Goal: Task Accomplishment & Management: Manage account settings

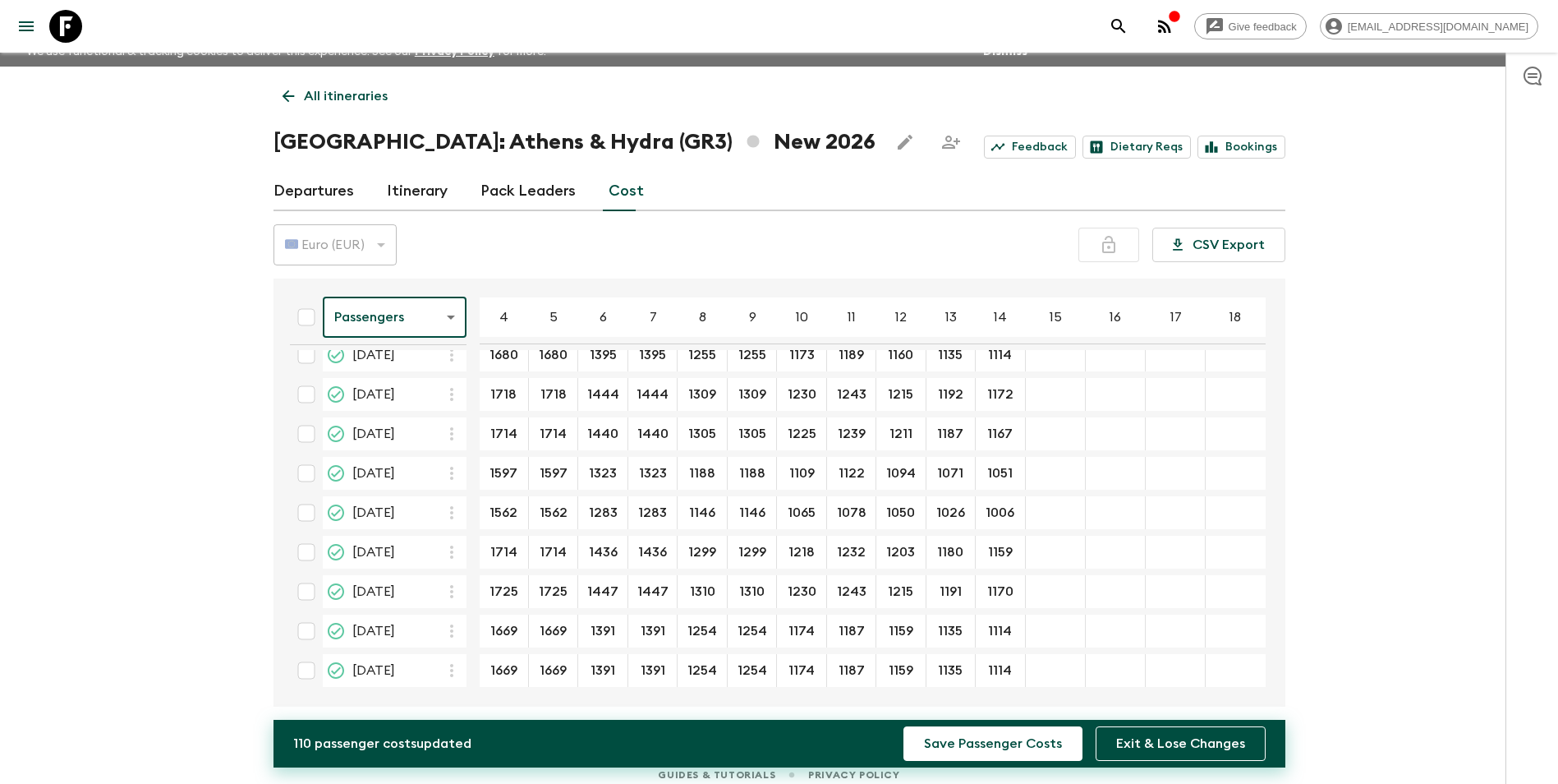
scroll to position [29, 0]
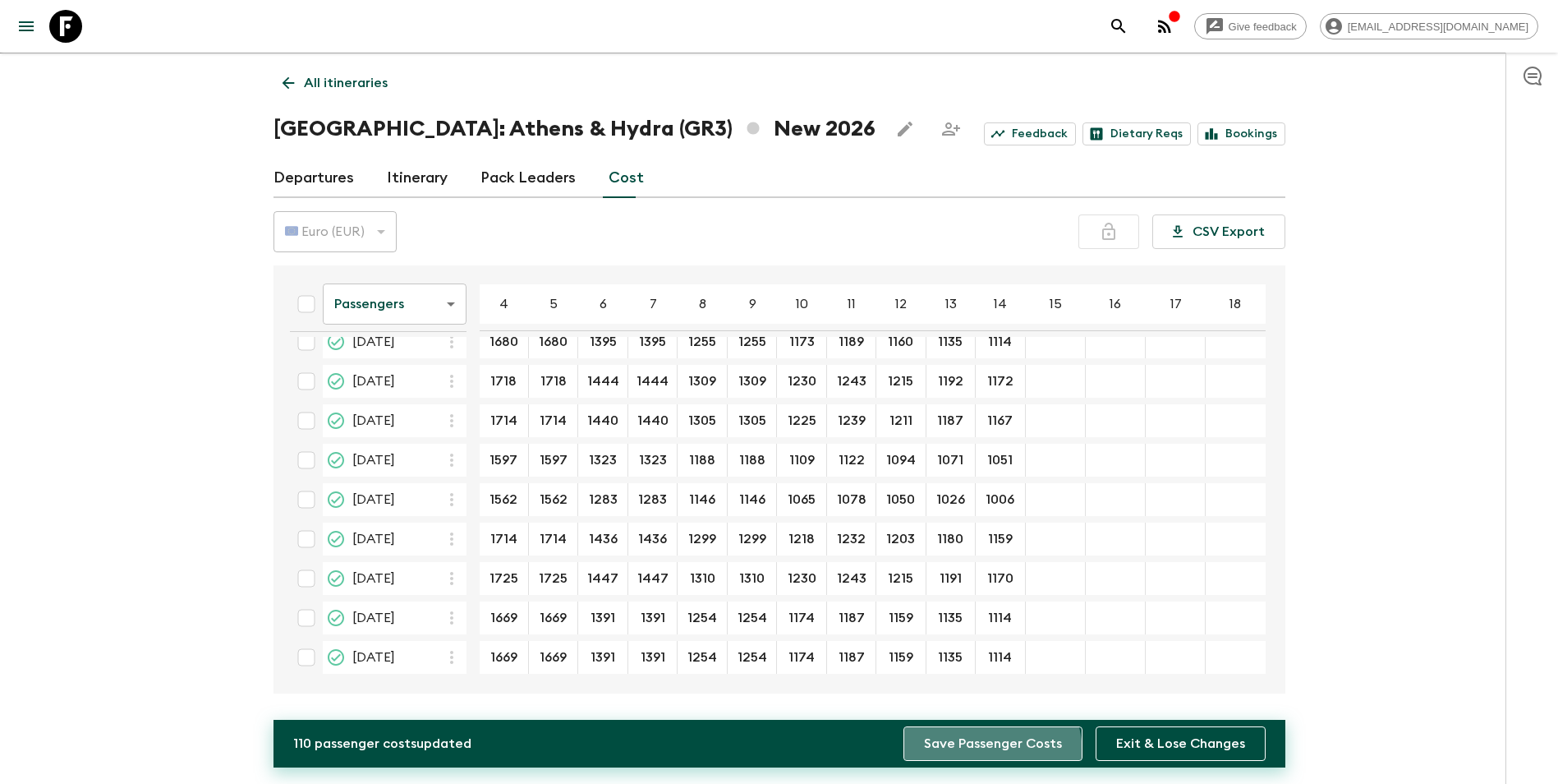
click at [984, 753] on button "Save Passenger Costs" at bounding box center [993, 743] width 179 height 35
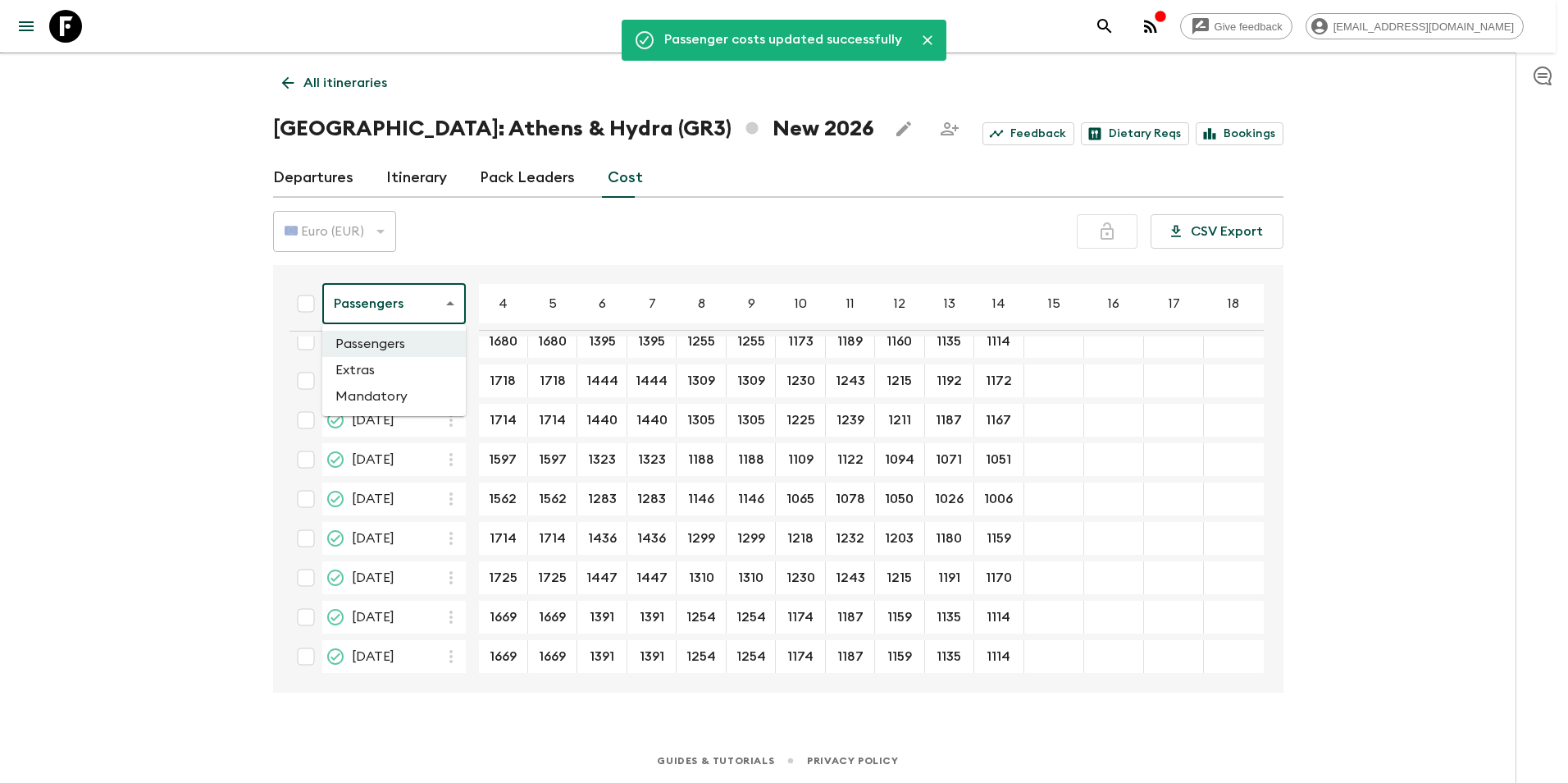
click at [453, 309] on body "Give feedback [EMAIL_ADDRESS][DOMAIN_NAME] We use functional & tracking cookies…" at bounding box center [784, 377] width 1568 height 811
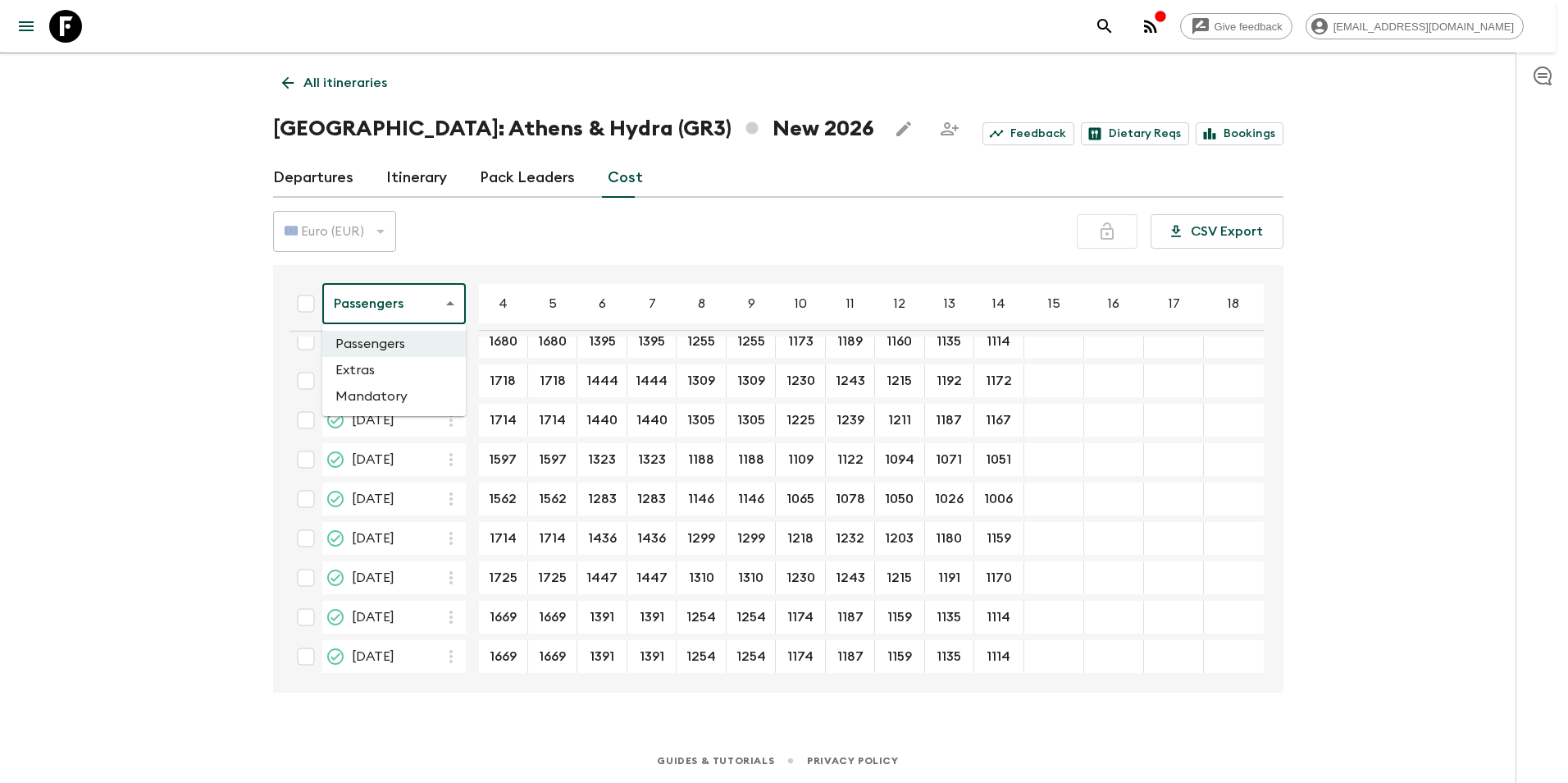
click at [373, 365] on li "Extras" at bounding box center [394, 370] width 143 height 26
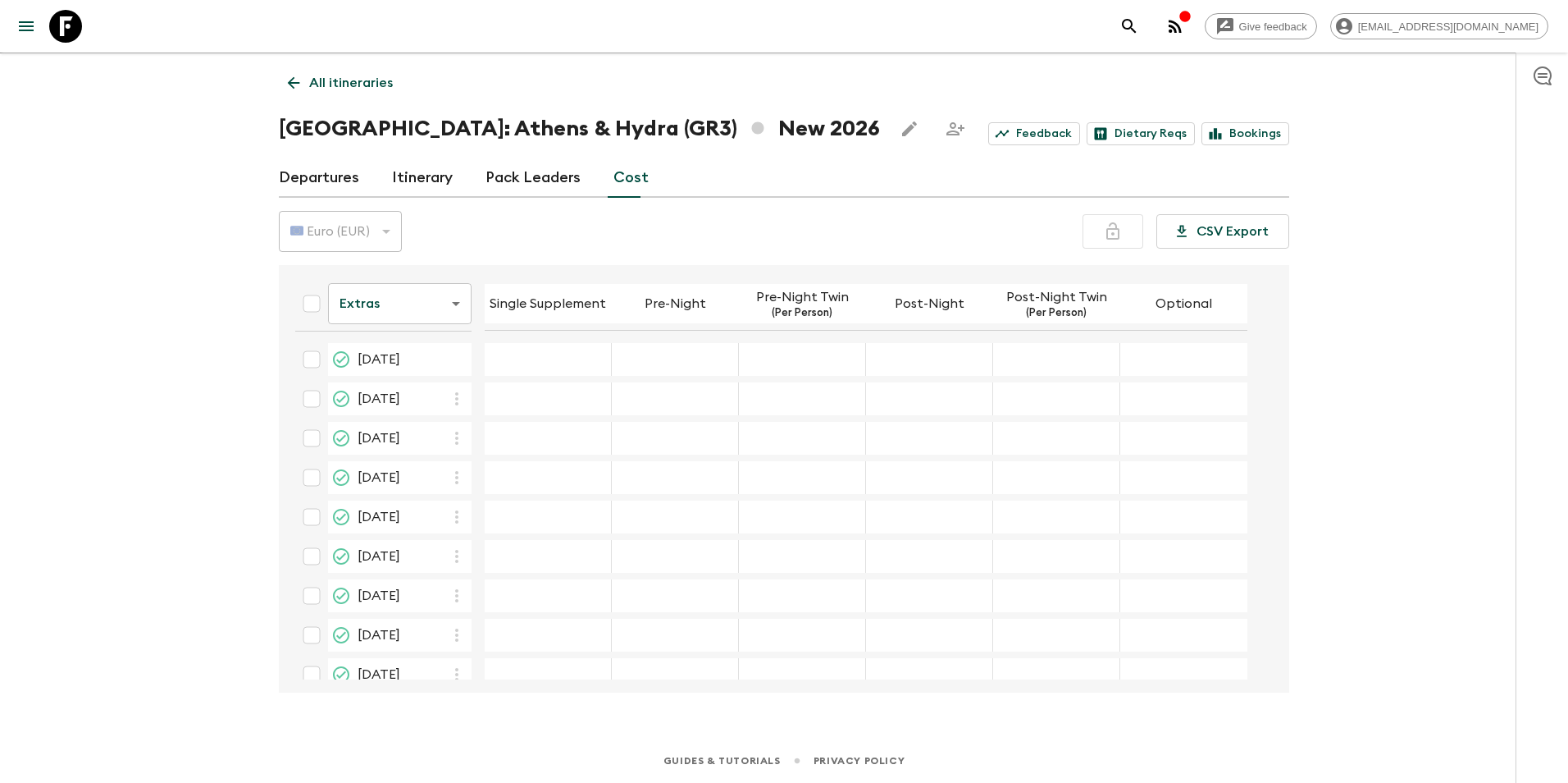
click at [430, 297] on body "Give feedback [EMAIL_ADDRESS][DOMAIN_NAME] We use functional & tracking cookies…" at bounding box center [784, 377] width 1568 height 811
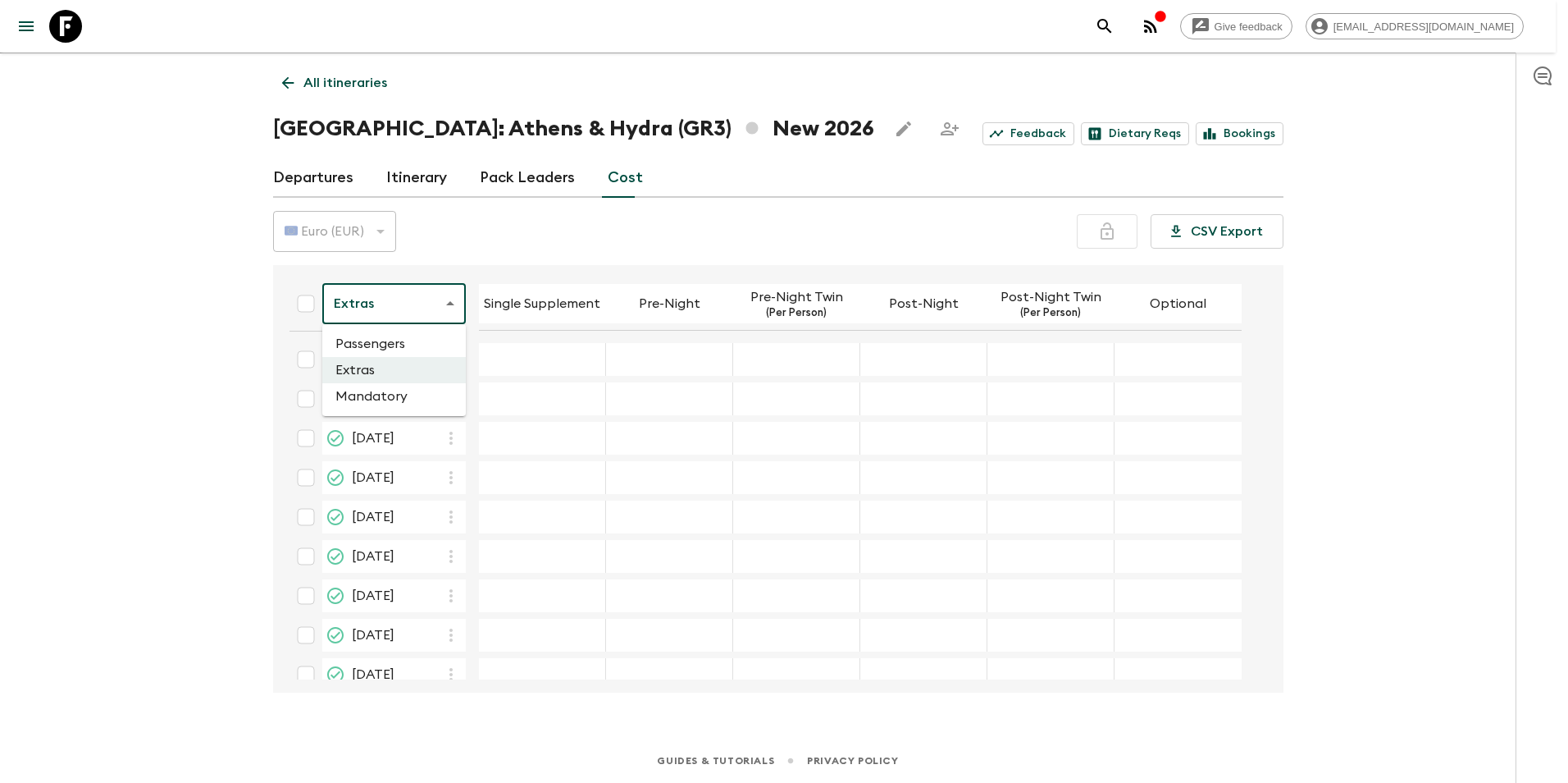
click at [430, 297] on div at bounding box center [784, 392] width 1568 height 783
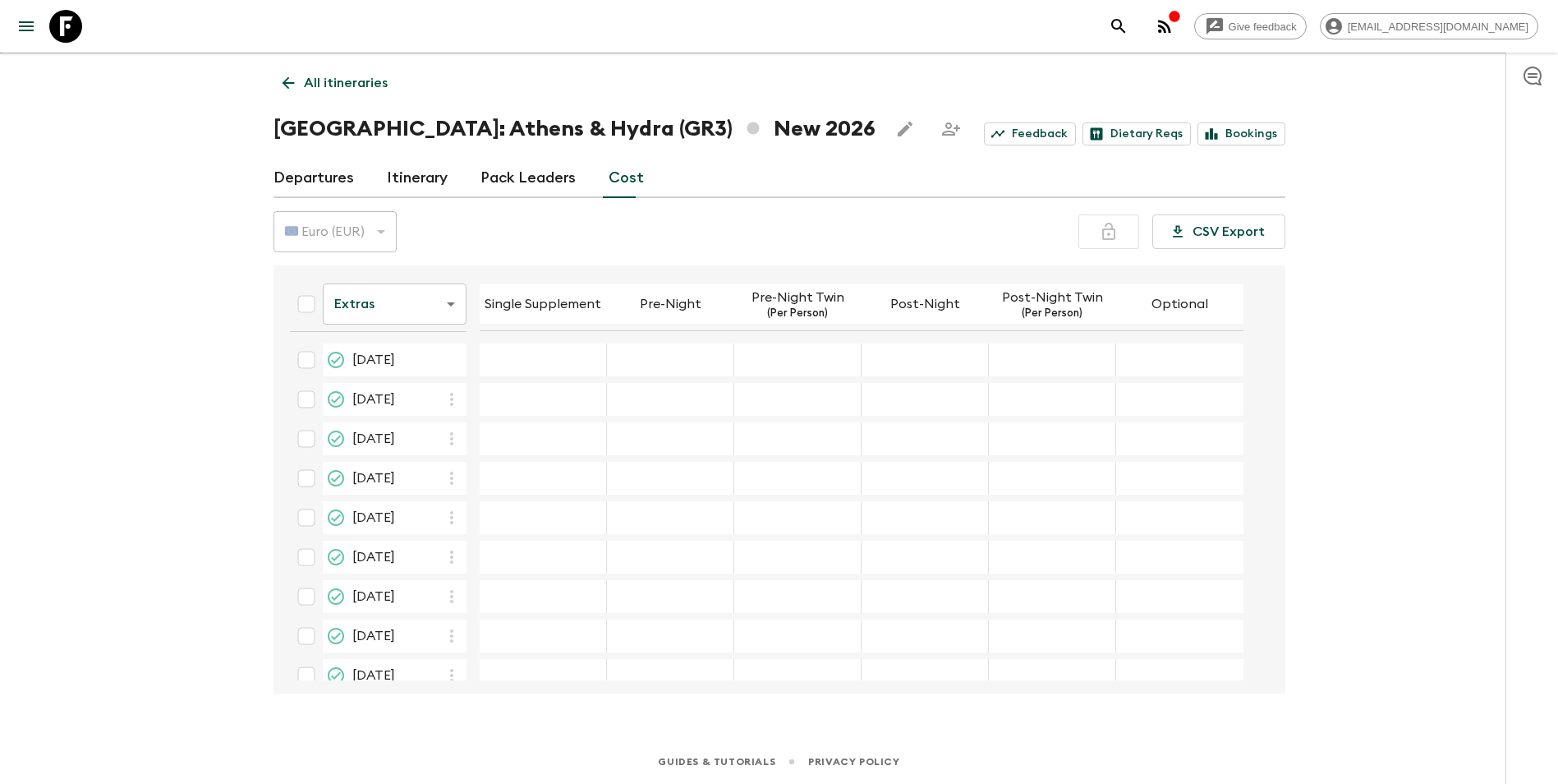
click at [535, 331] on th "Single Supplement" at bounding box center [543, 307] width 127 height 58
click at [540, 350] on div "01 Apr 2026; Single Supplement" at bounding box center [543, 359] width 127 height 33
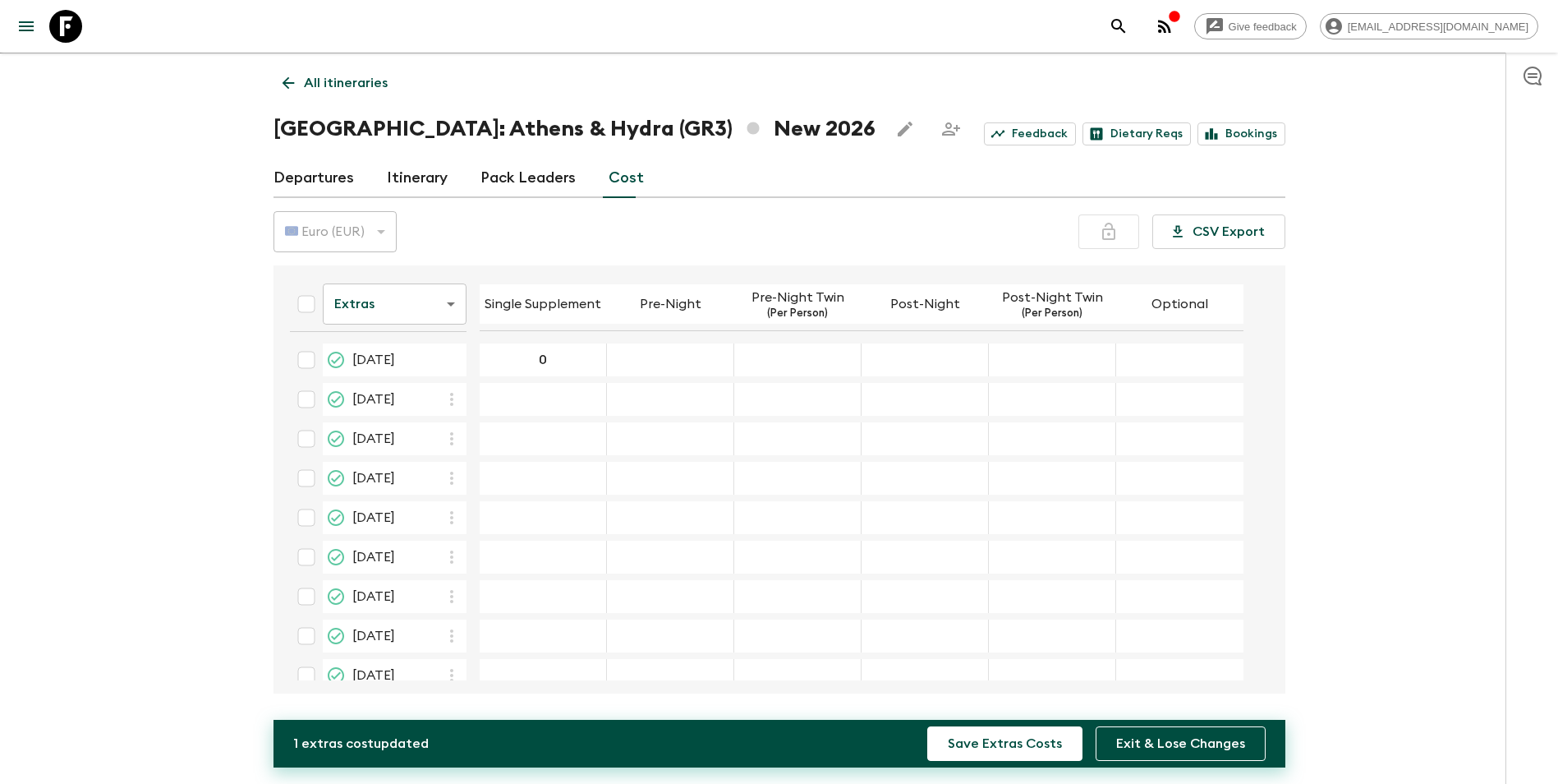
type input "0"
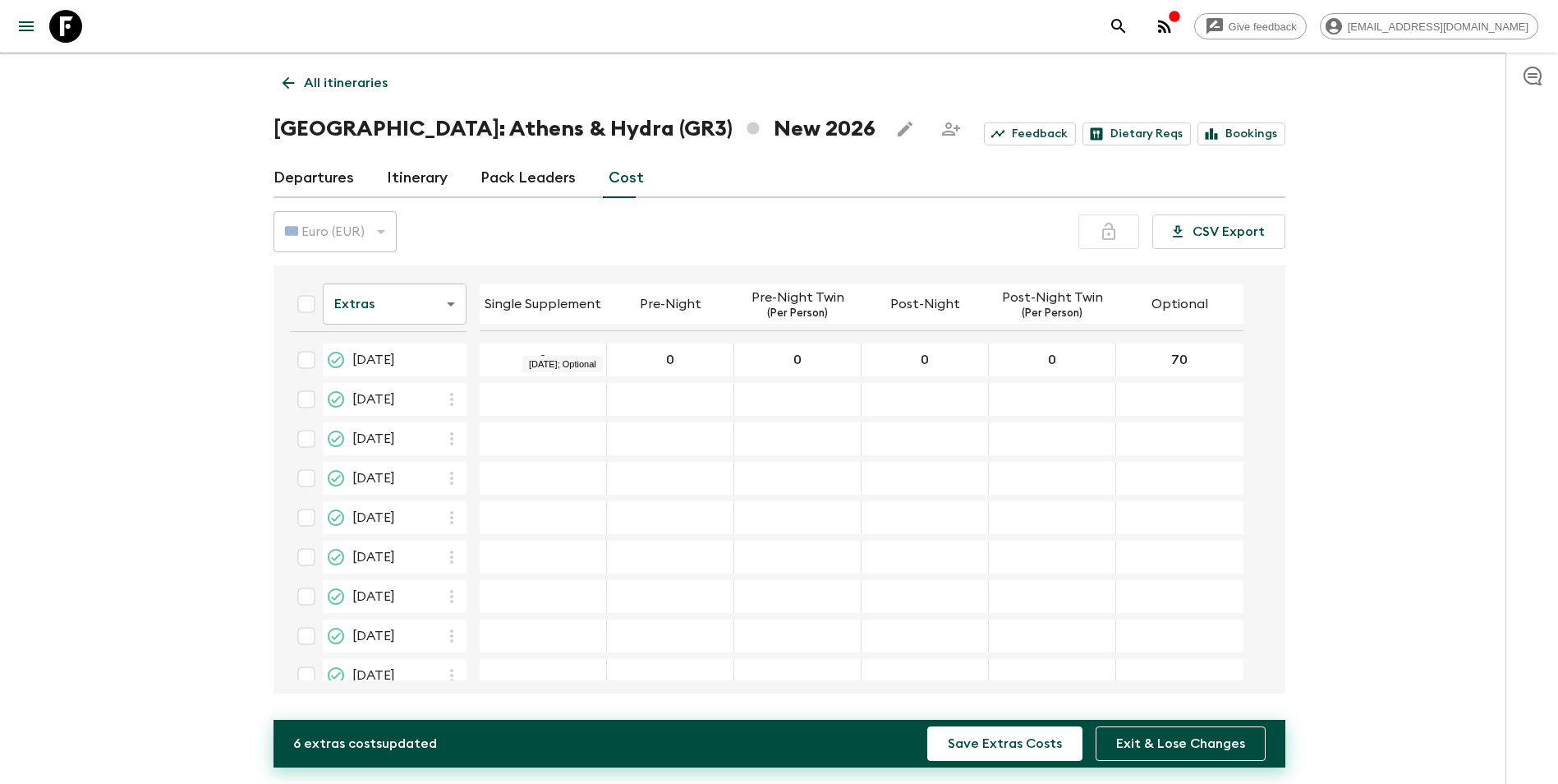
type input "70"
type input "0"
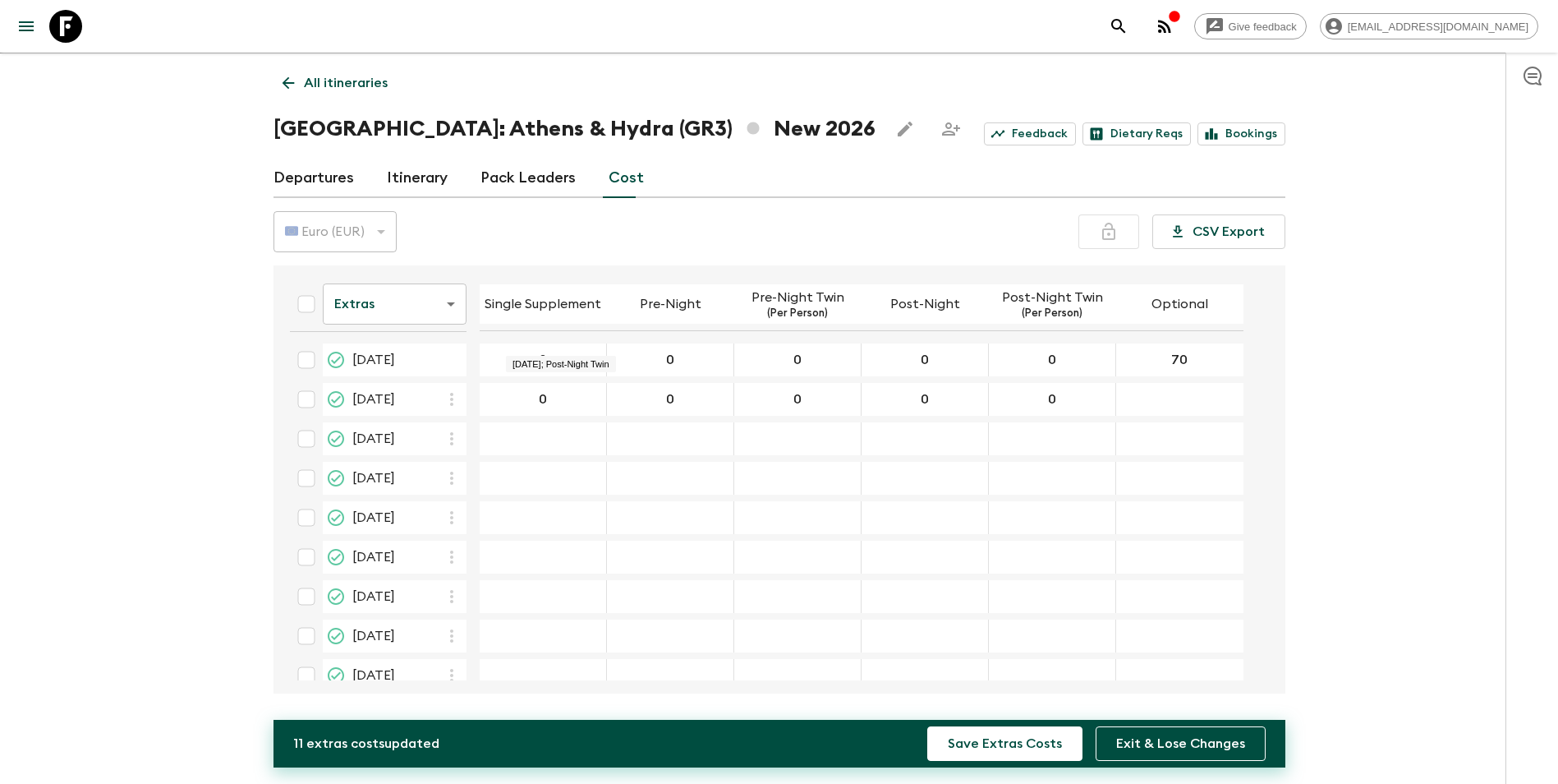
type input "0"
type input "70"
type input "0"
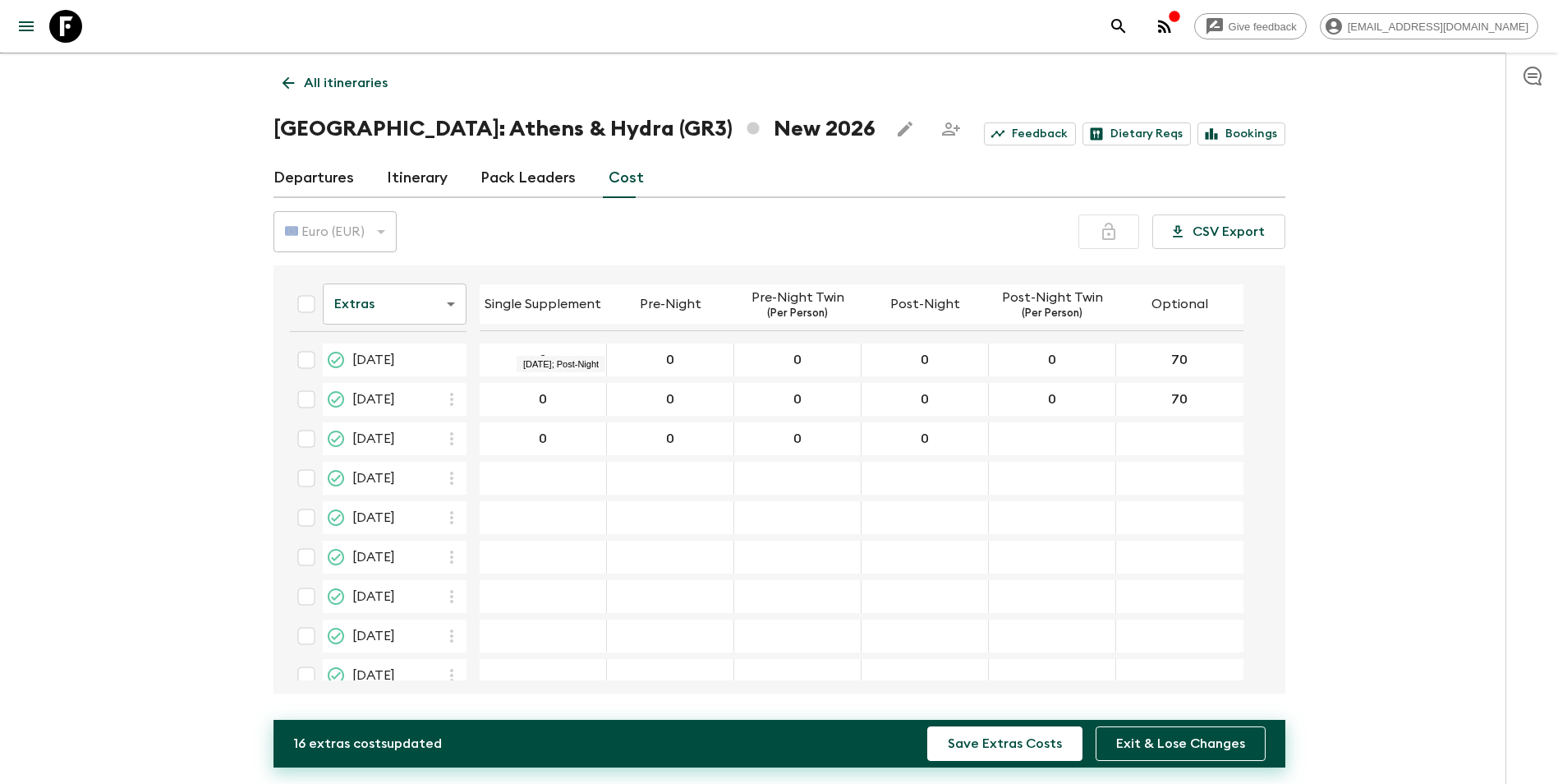
type input "0"
type input "70"
type input "0"
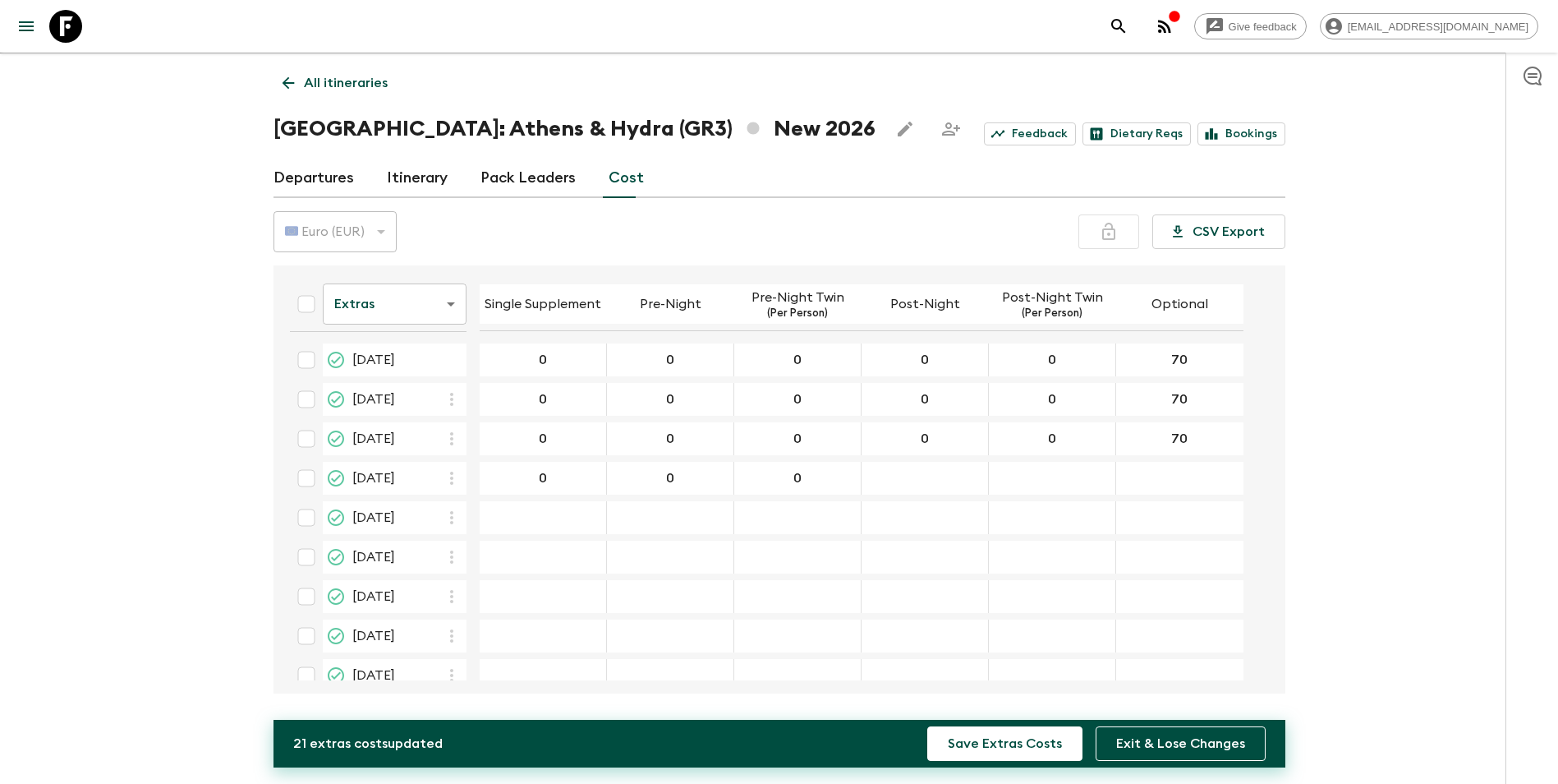
type input "0"
type input "70"
type input "0"
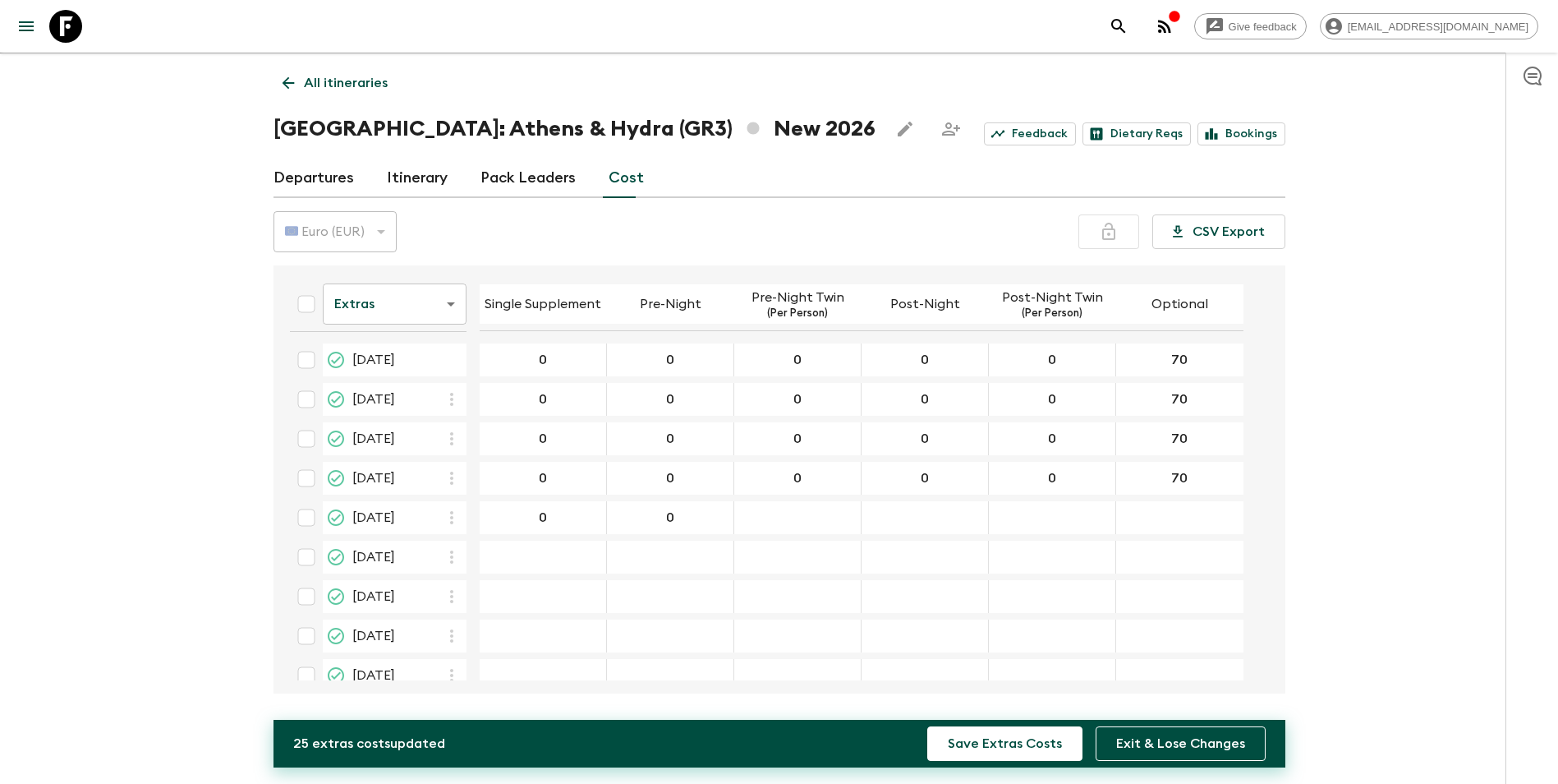
type input "0"
type input "70"
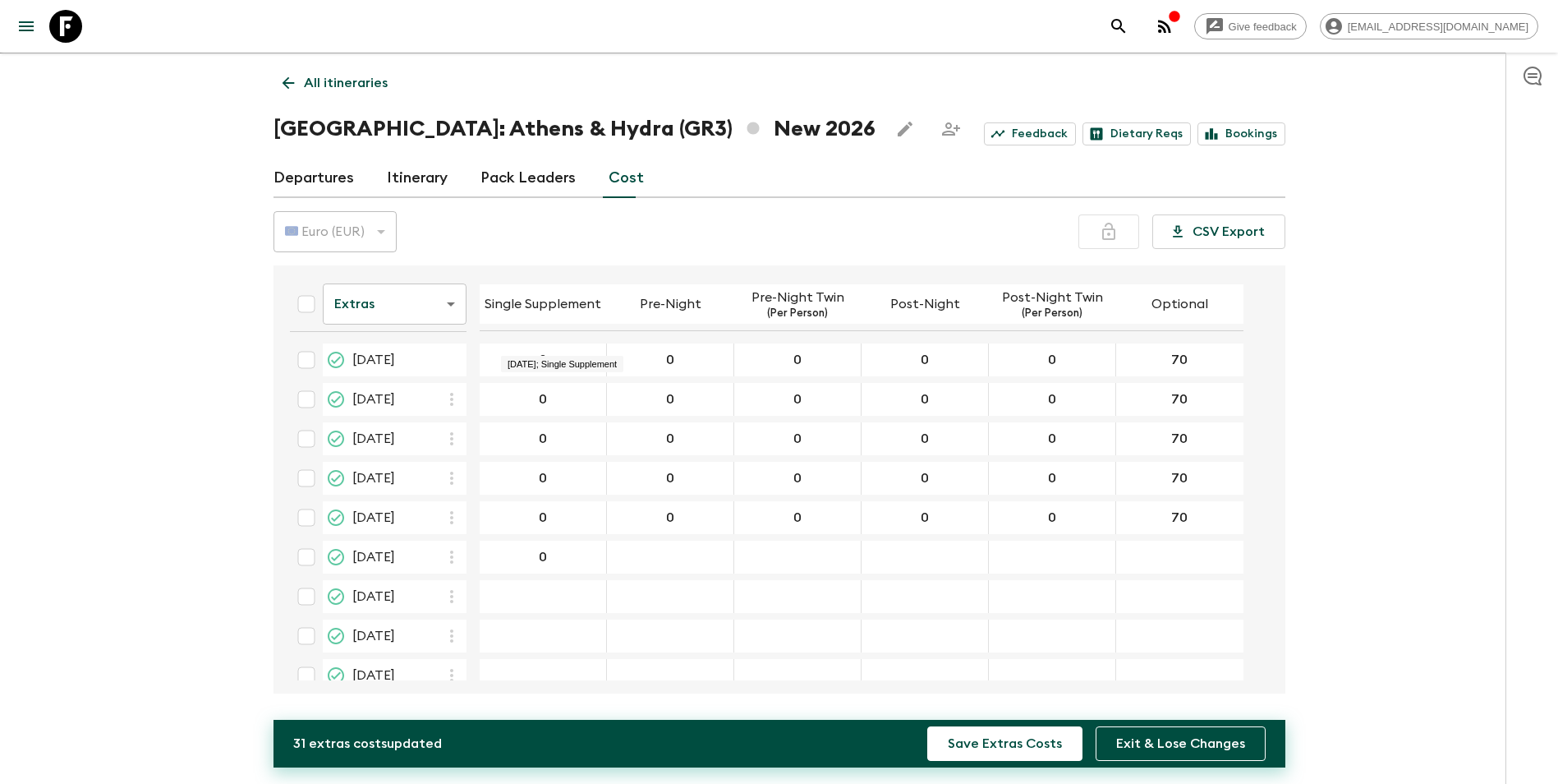
type input "0"
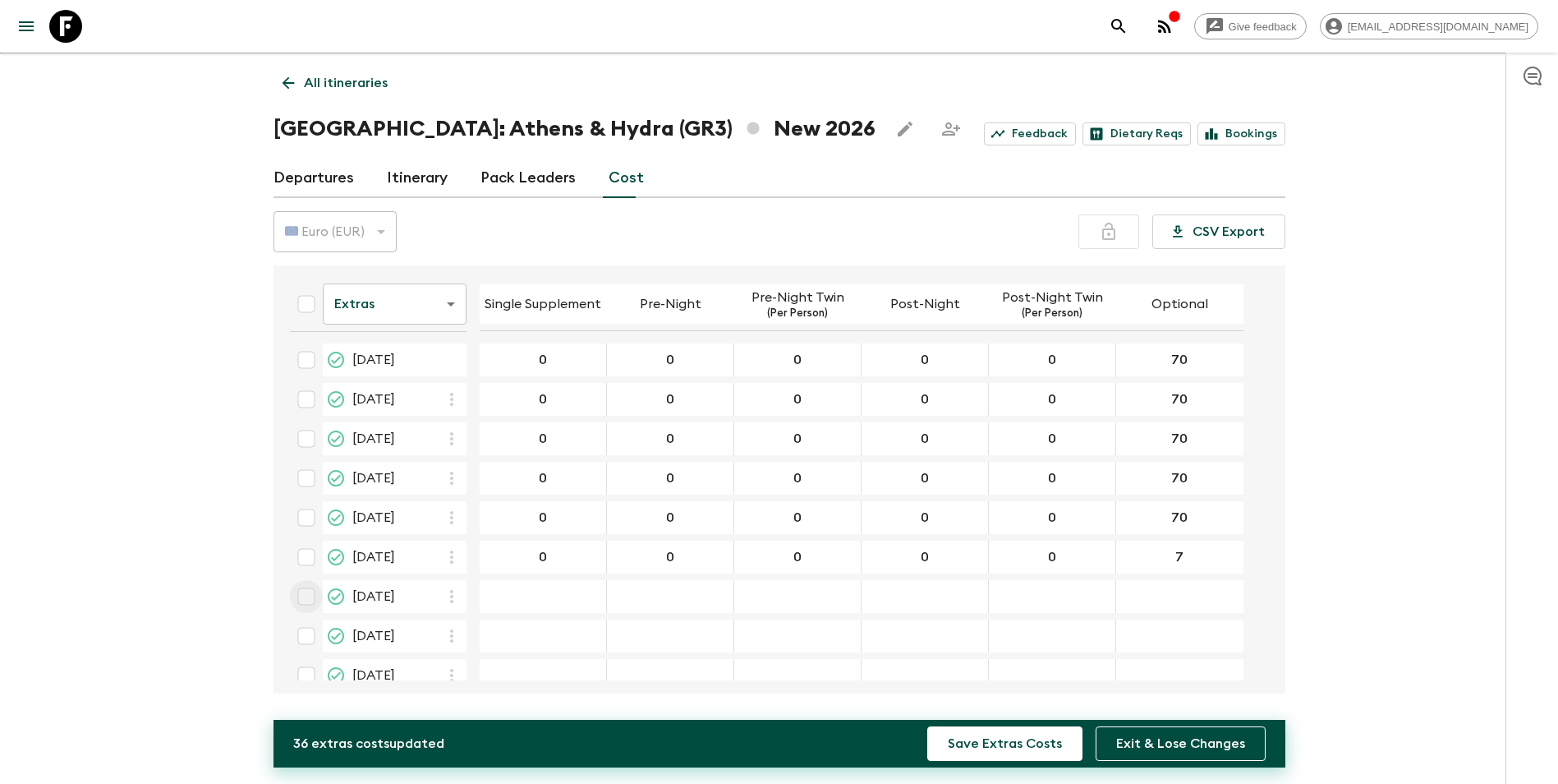
click at [1217, 570] on div "7 ​" at bounding box center [1179, 556] width 120 height 33
type input "70"
type input "0"
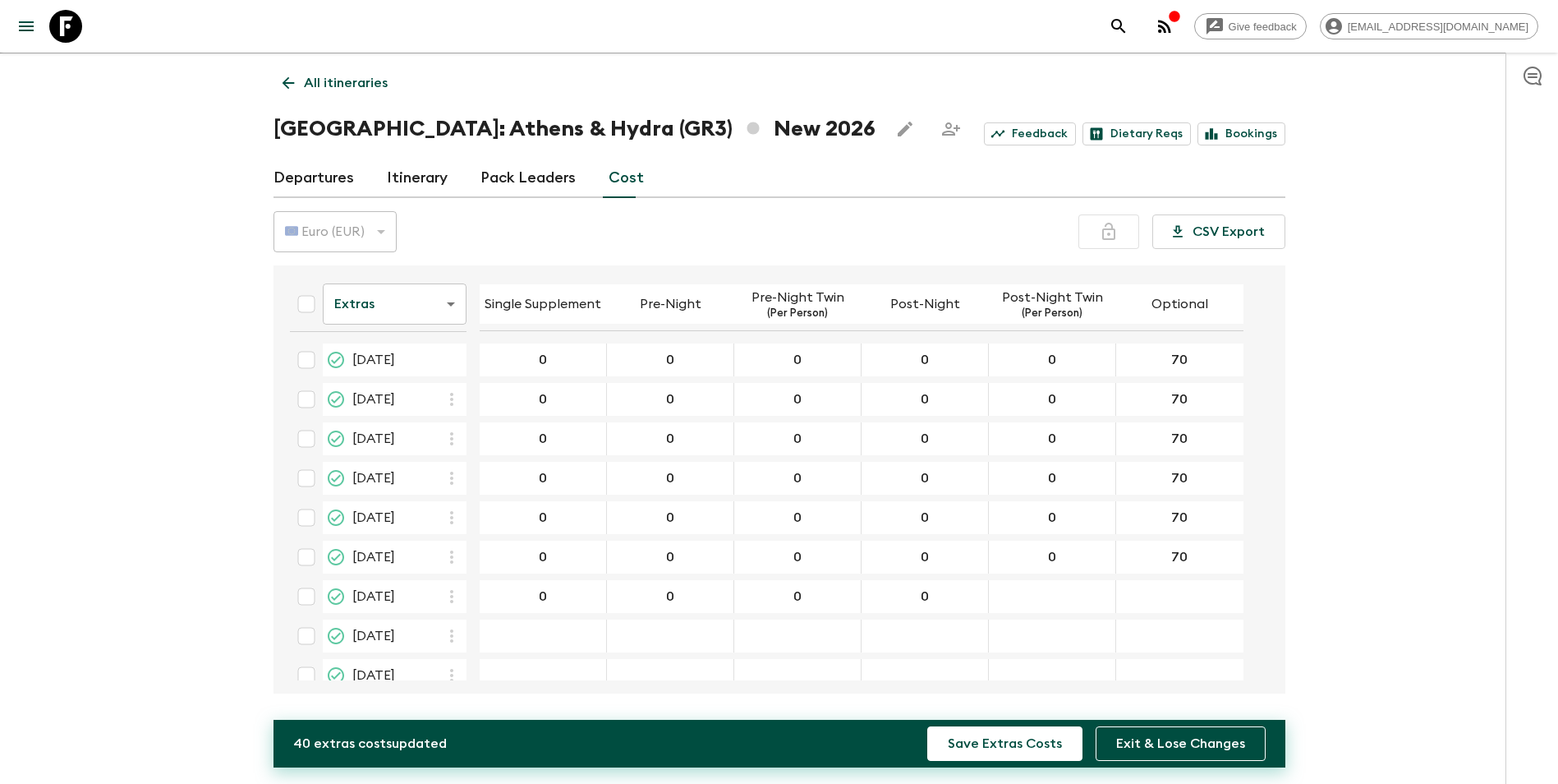
type input "0"
type input "70"
type input "0"
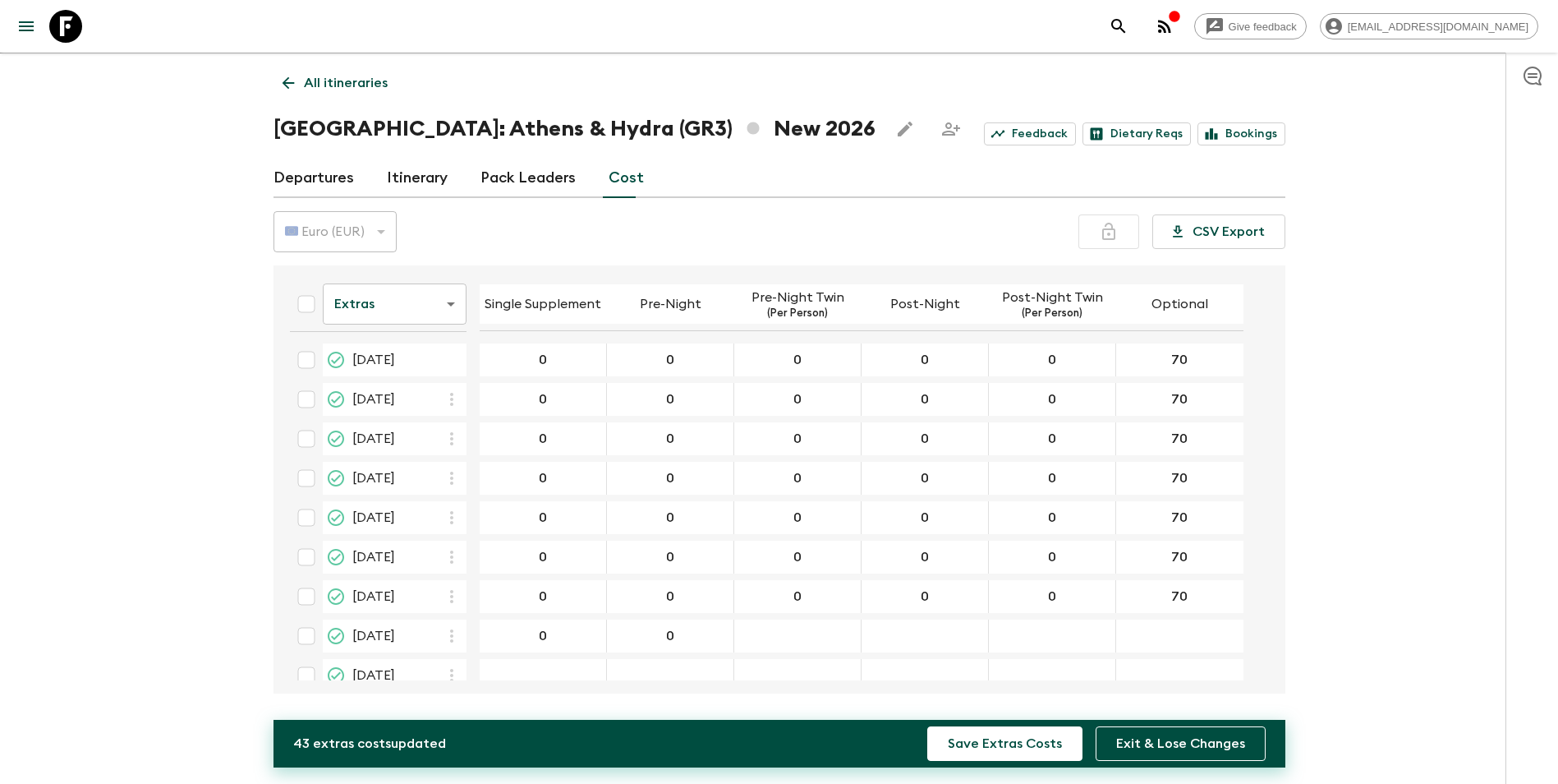
type input "0"
type input "70"
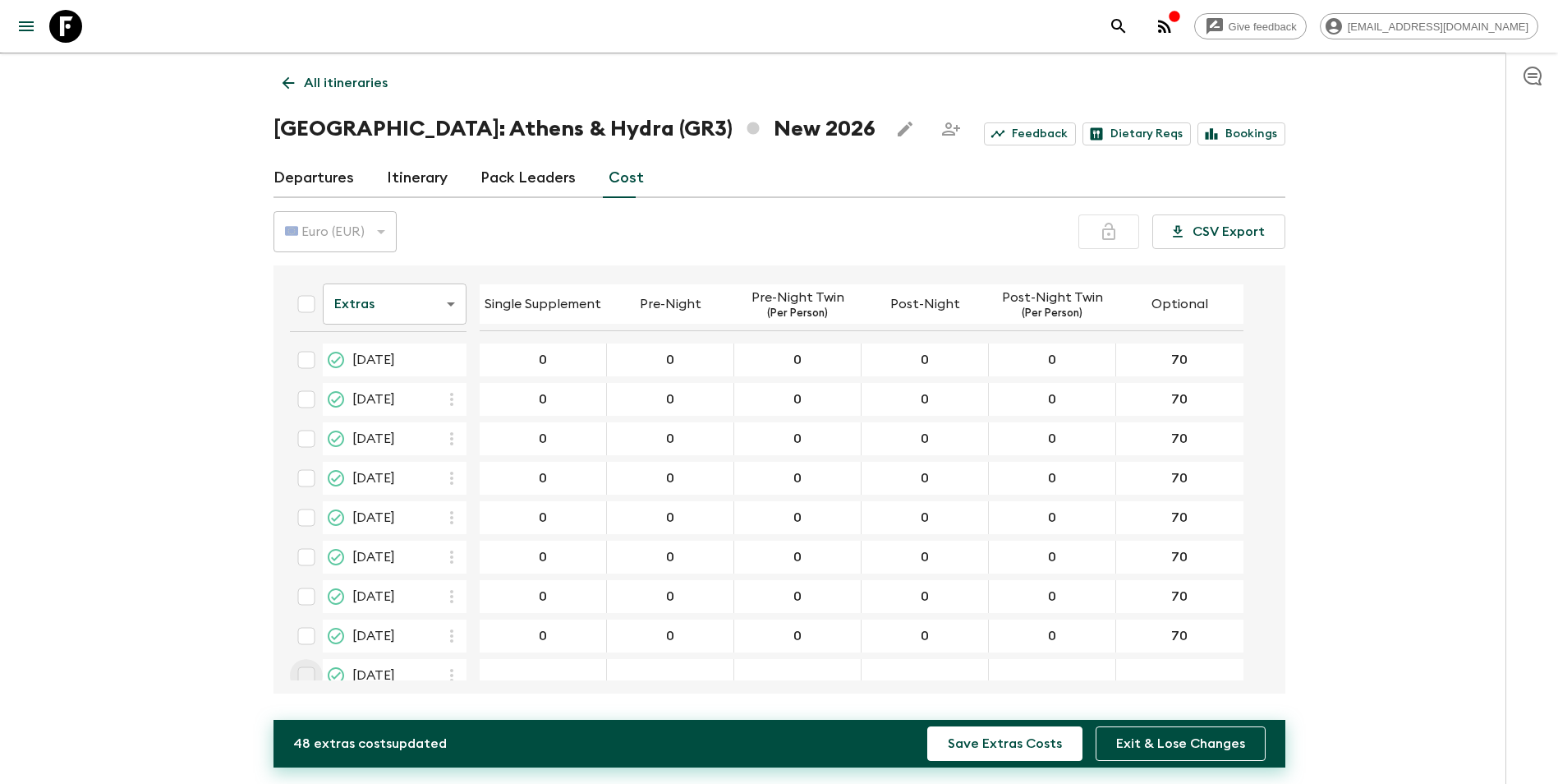
scroll to position [11, 0]
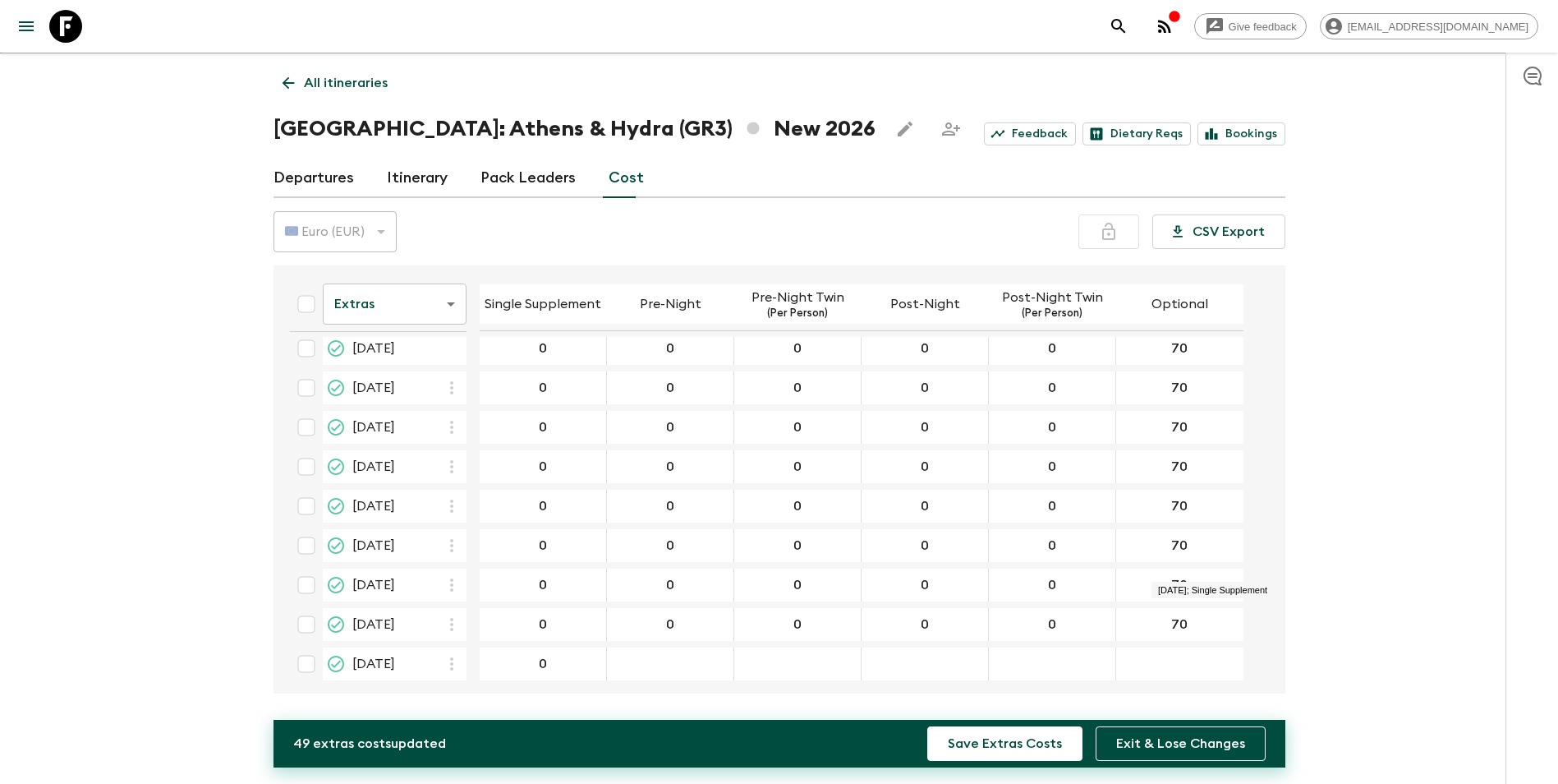
type input "0"
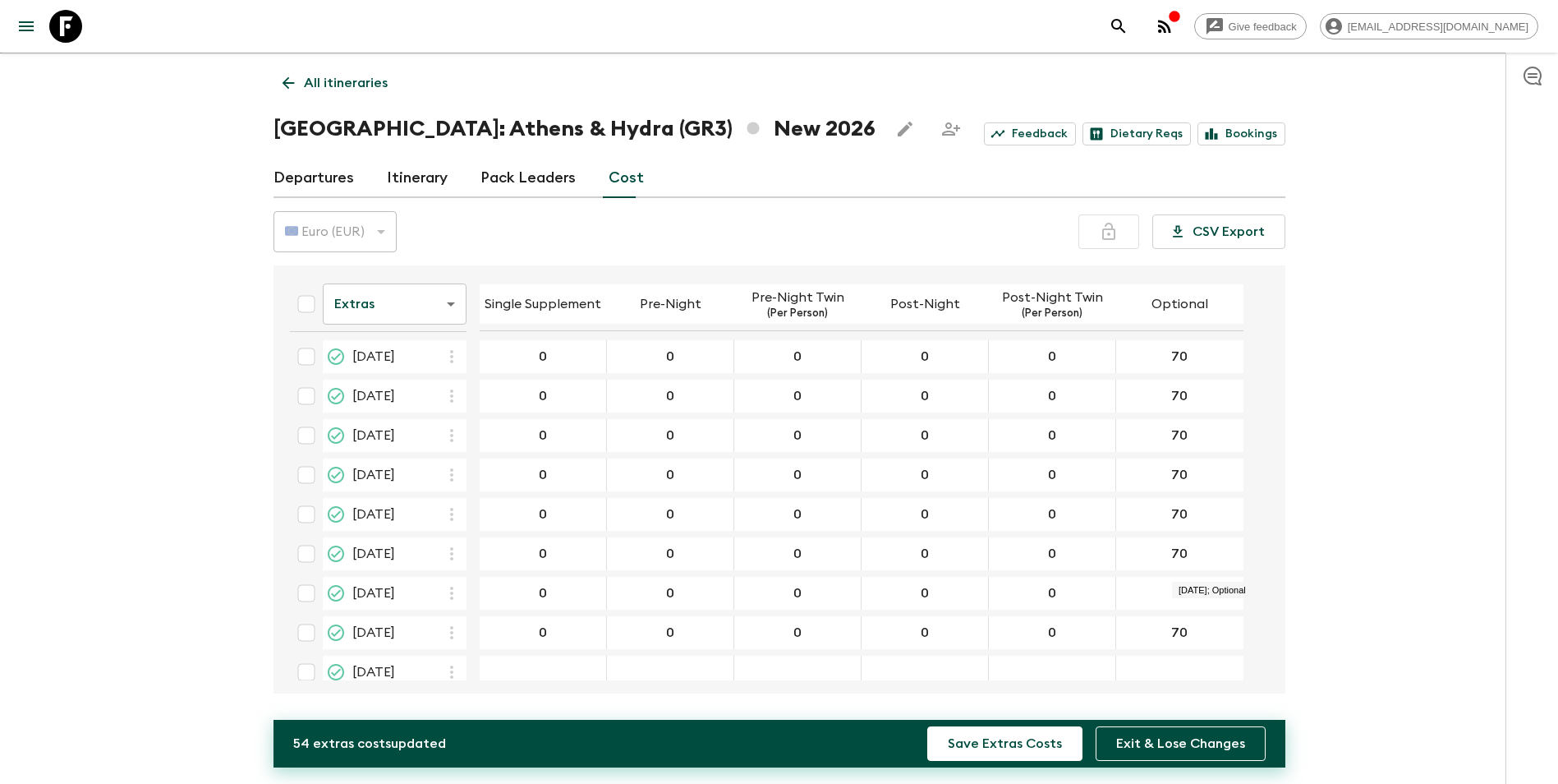
scroll to position [58, 0]
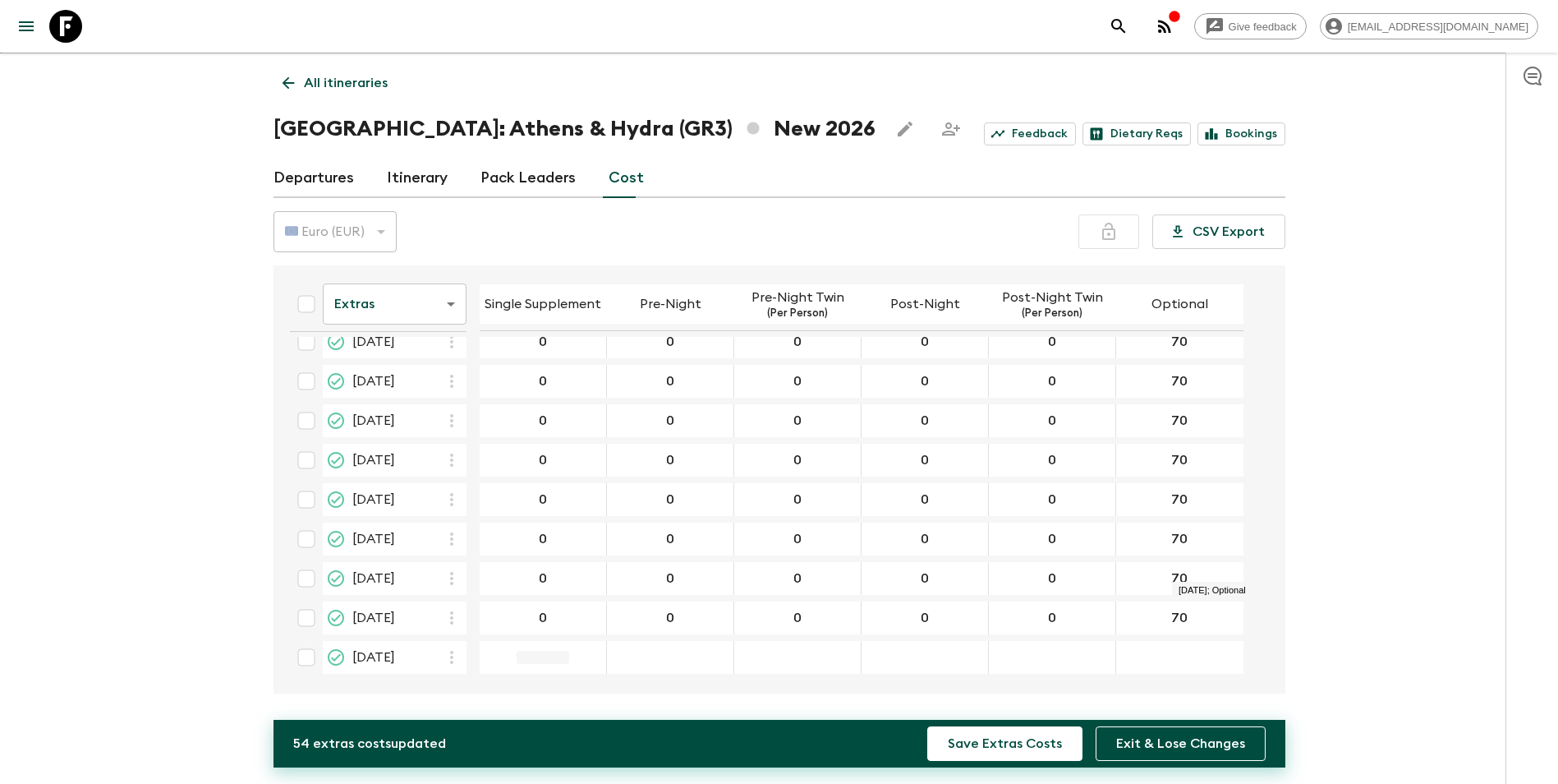
type input "70"
type input "0"
type input "7"
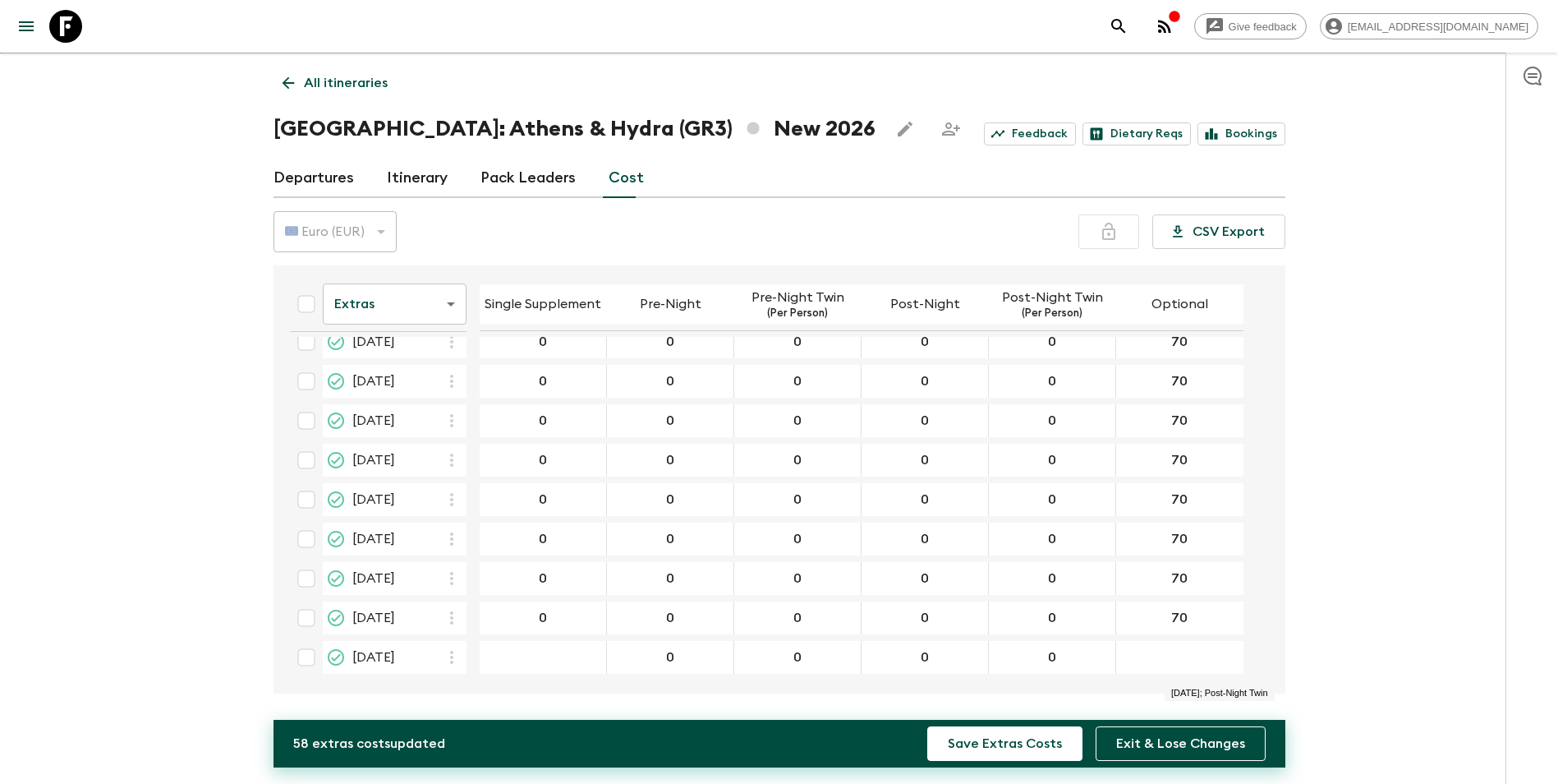
type input "0"
type input "70"
click at [522, 648] on input "13 Oct 2026; Single Supplement" at bounding box center [542, 657] width 119 height 19
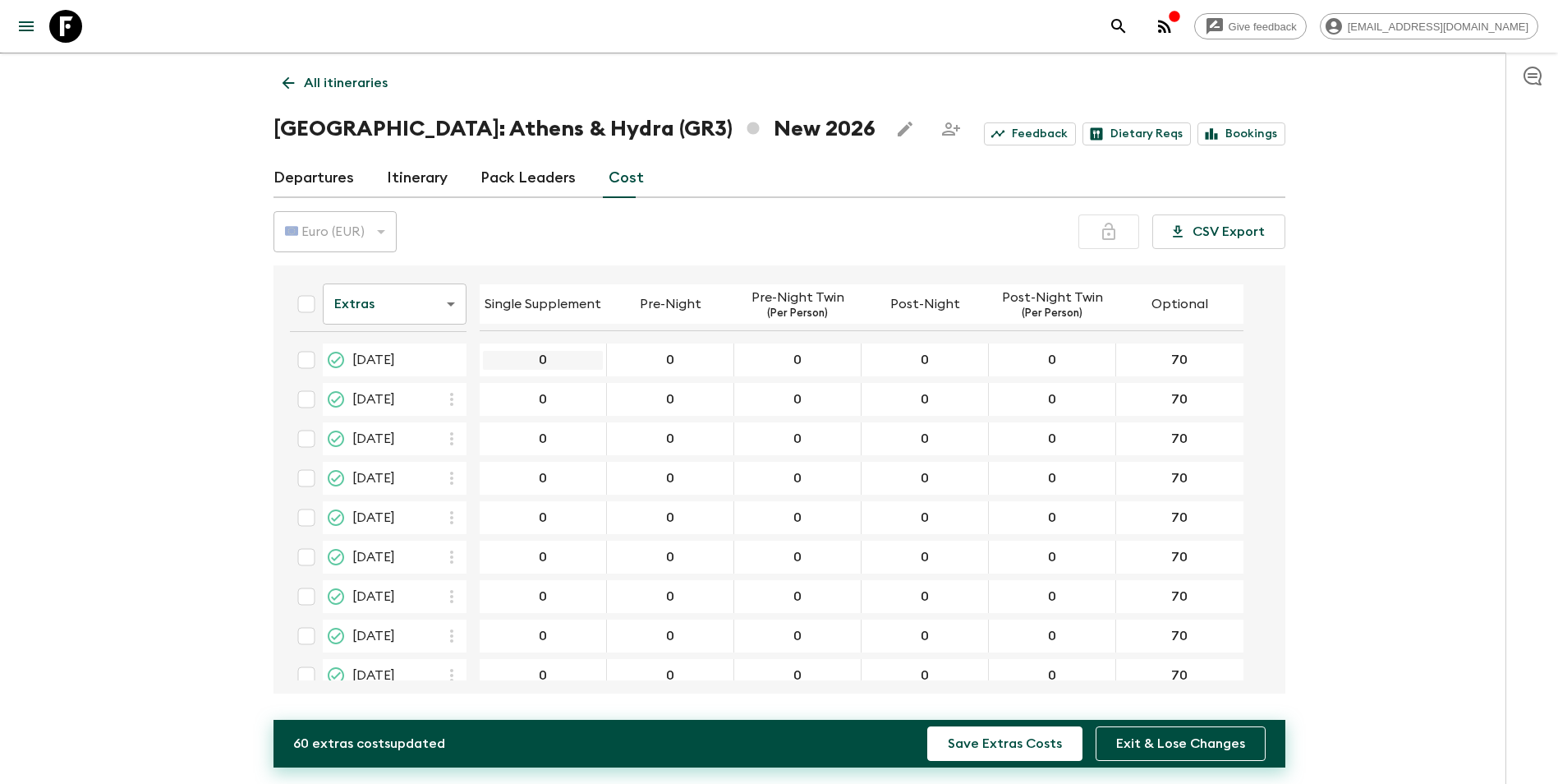
type input "0"
click at [571, 367] on input "0" at bounding box center [542, 360] width 119 height 19
type input "221"
drag, startPoint x: 586, startPoint y: 385, endPoint x: 585, endPoint y: 406, distance: 21.0
click at [585, 385] on div "0 ​" at bounding box center [542, 399] width 119 height 33
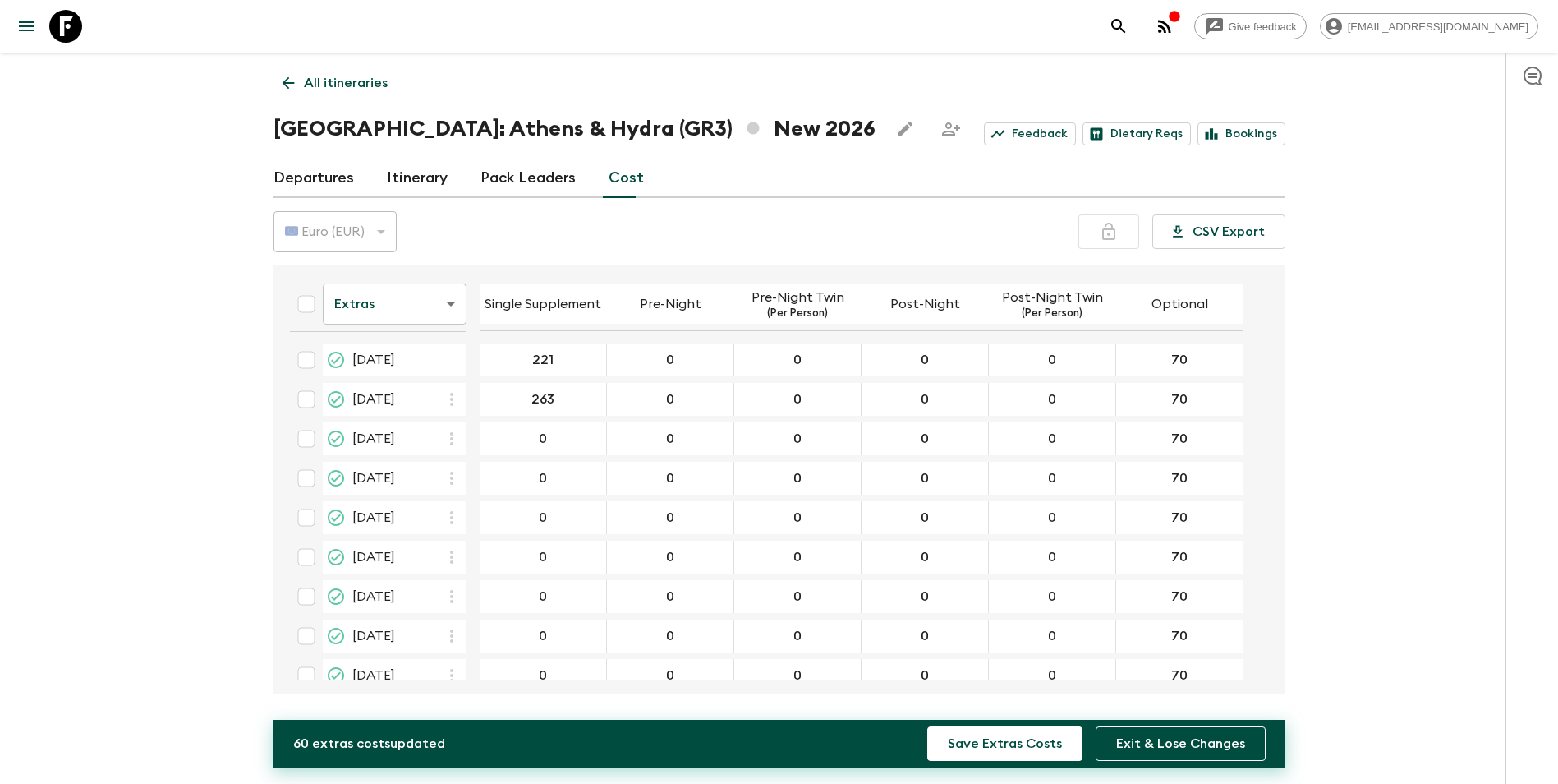
type input "263"
click at [544, 453] on div "0 ​" at bounding box center [542, 438] width 119 height 33
type input "340"
click at [519, 474] on input "0" at bounding box center [542, 478] width 119 height 19
type input "336"
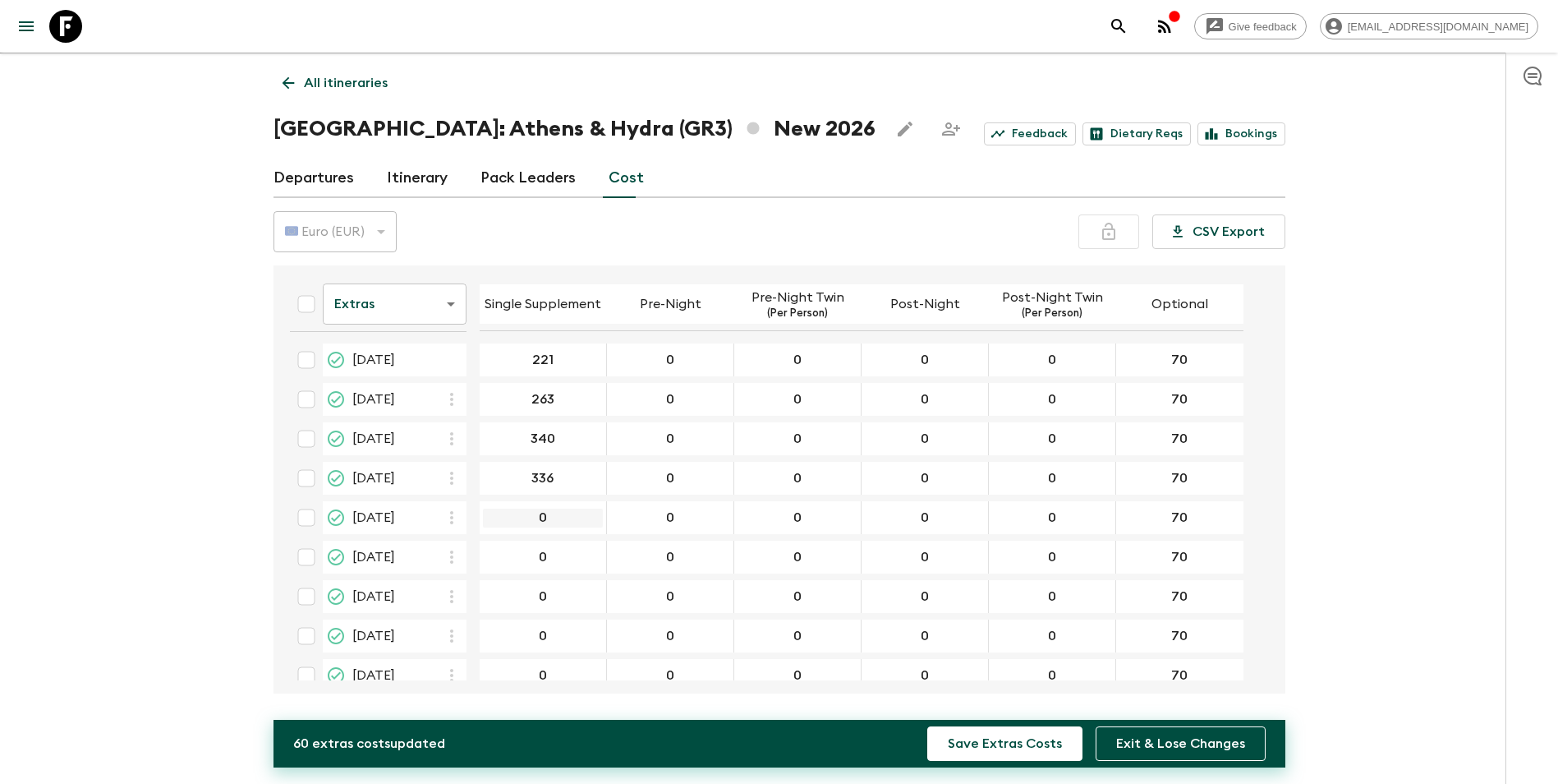
click at [530, 522] on input "0" at bounding box center [542, 518] width 119 height 19
type input "248"
click at [525, 553] on input "0" at bounding box center [542, 557] width 119 height 19
type input "210"
drag, startPoint x: 556, startPoint y: 582, endPoint x: 558, endPoint y: 600, distance: 18.1
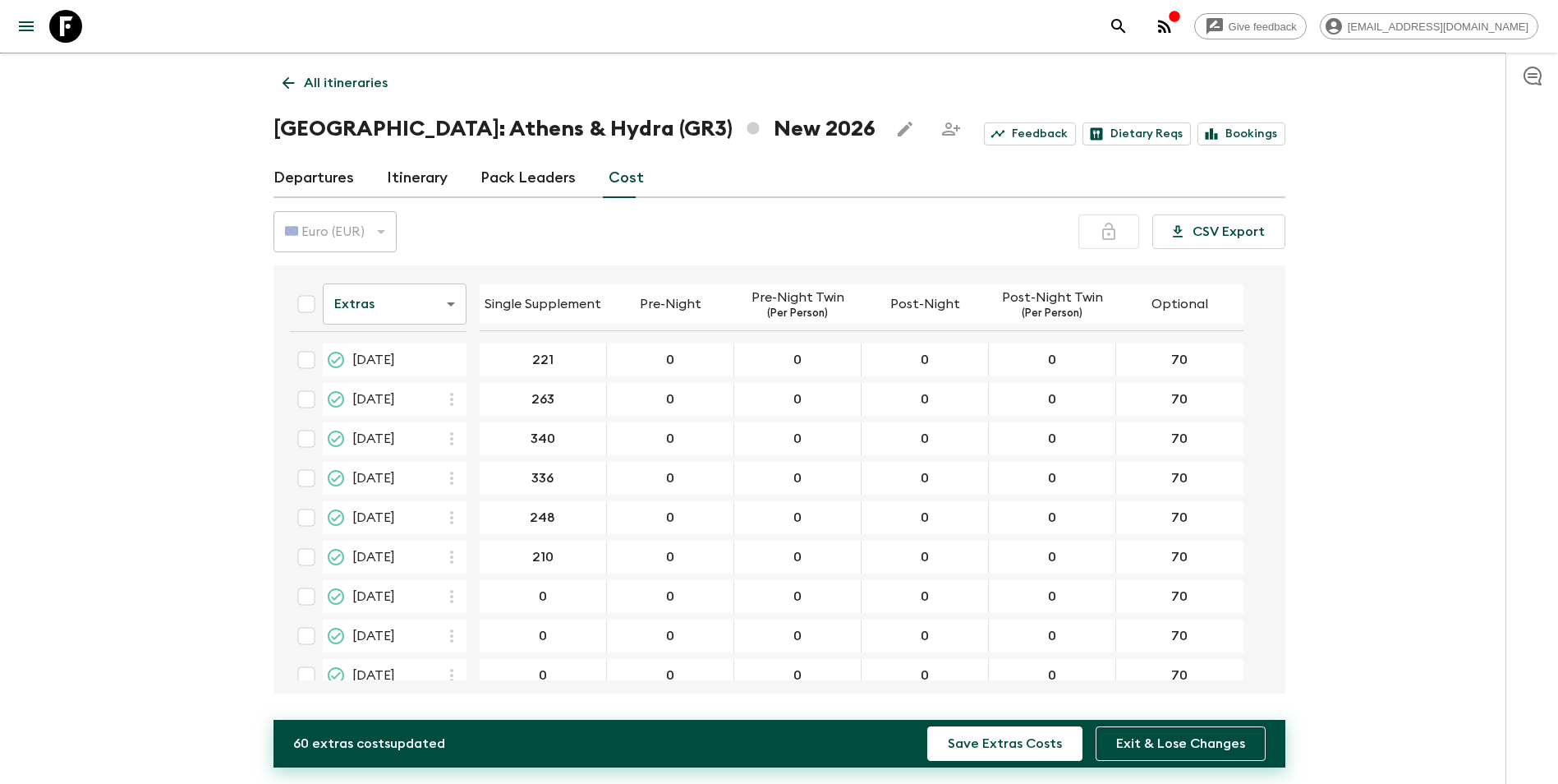
click at [557, 583] on div "0 ​" at bounding box center [542, 595] width 119 height 33
click at [558, 603] on input "0" at bounding box center [542, 596] width 119 height 19
click at [559, 602] on input "0" at bounding box center [542, 596] width 119 height 19
drag, startPoint x: 582, startPoint y: 594, endPoint x: 489, endPoint y: 595, distance: 93.0
click at [489, 595] on input "0" at bounding box center [542, 596] width 119 height 19
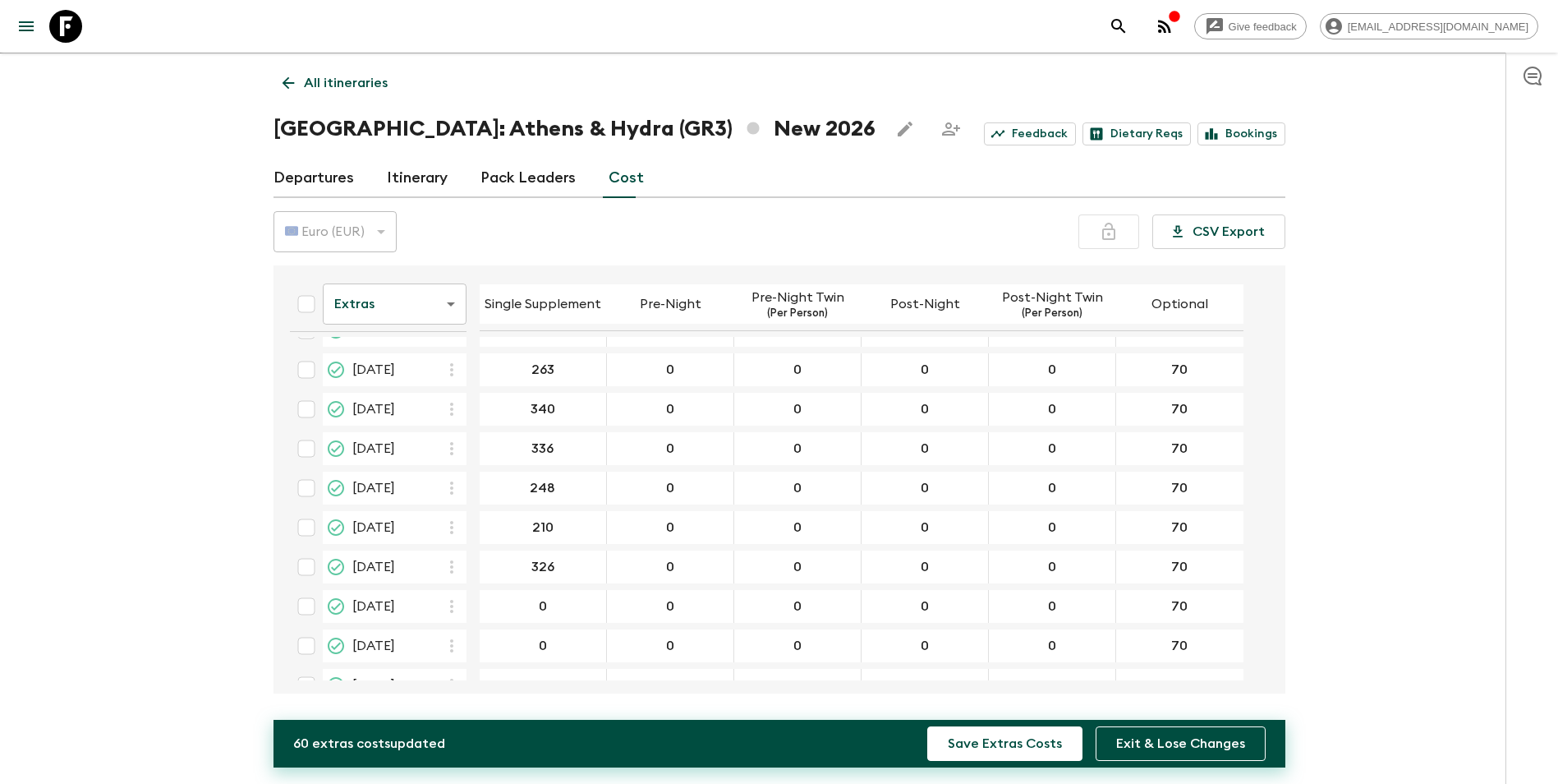
scroll to position [58, 0]
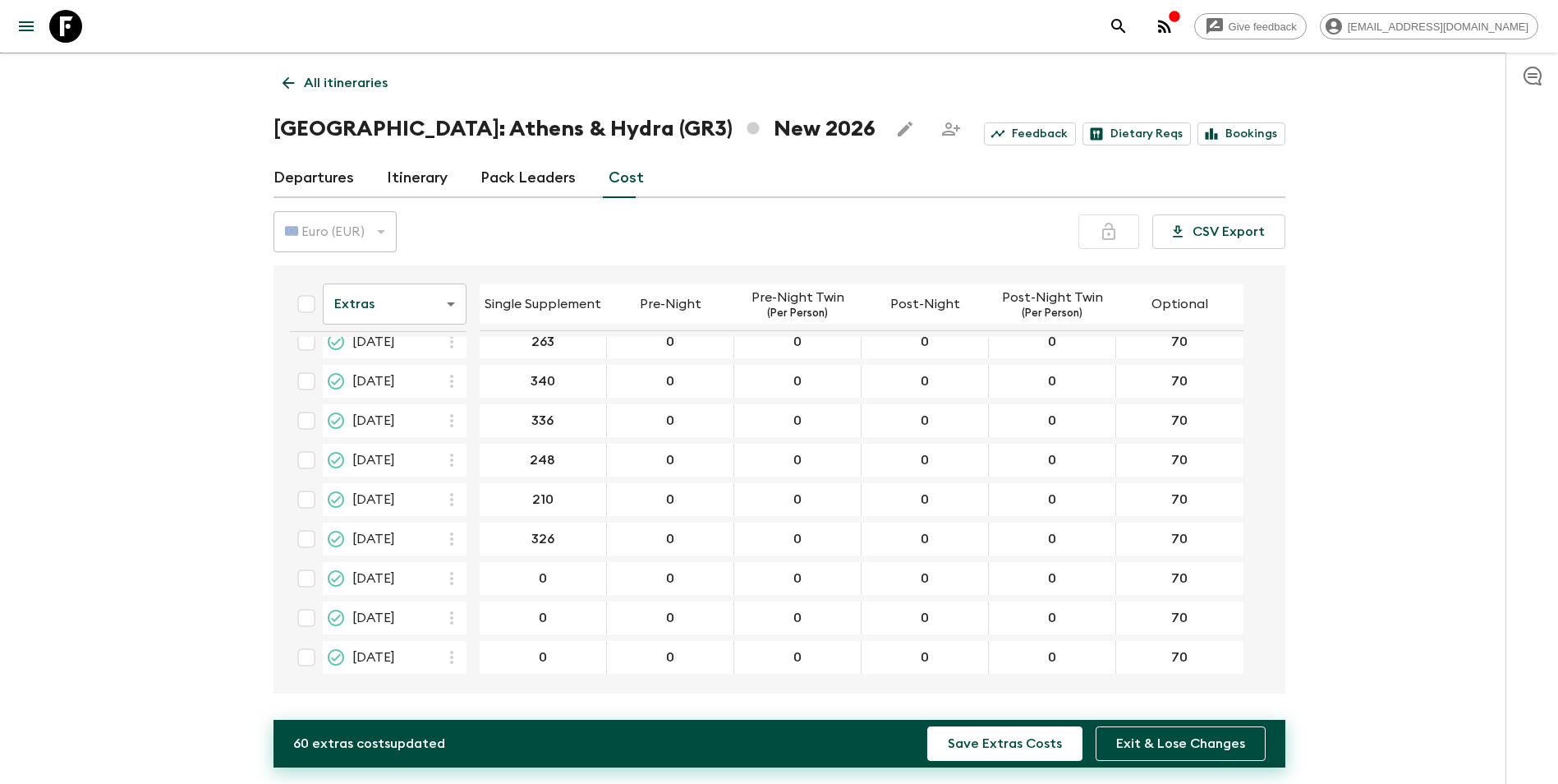
type input "326"
click at [568, 589] on div "0 ​" at bounding box center [542, 578] width 119 height 33
type input "336"
click at [570, 623] on input "0" at bounding box center [542, 618] width 119 height 19
click at [576, 652] on input "0" at bounding box center [542, 657] width 119 height 19
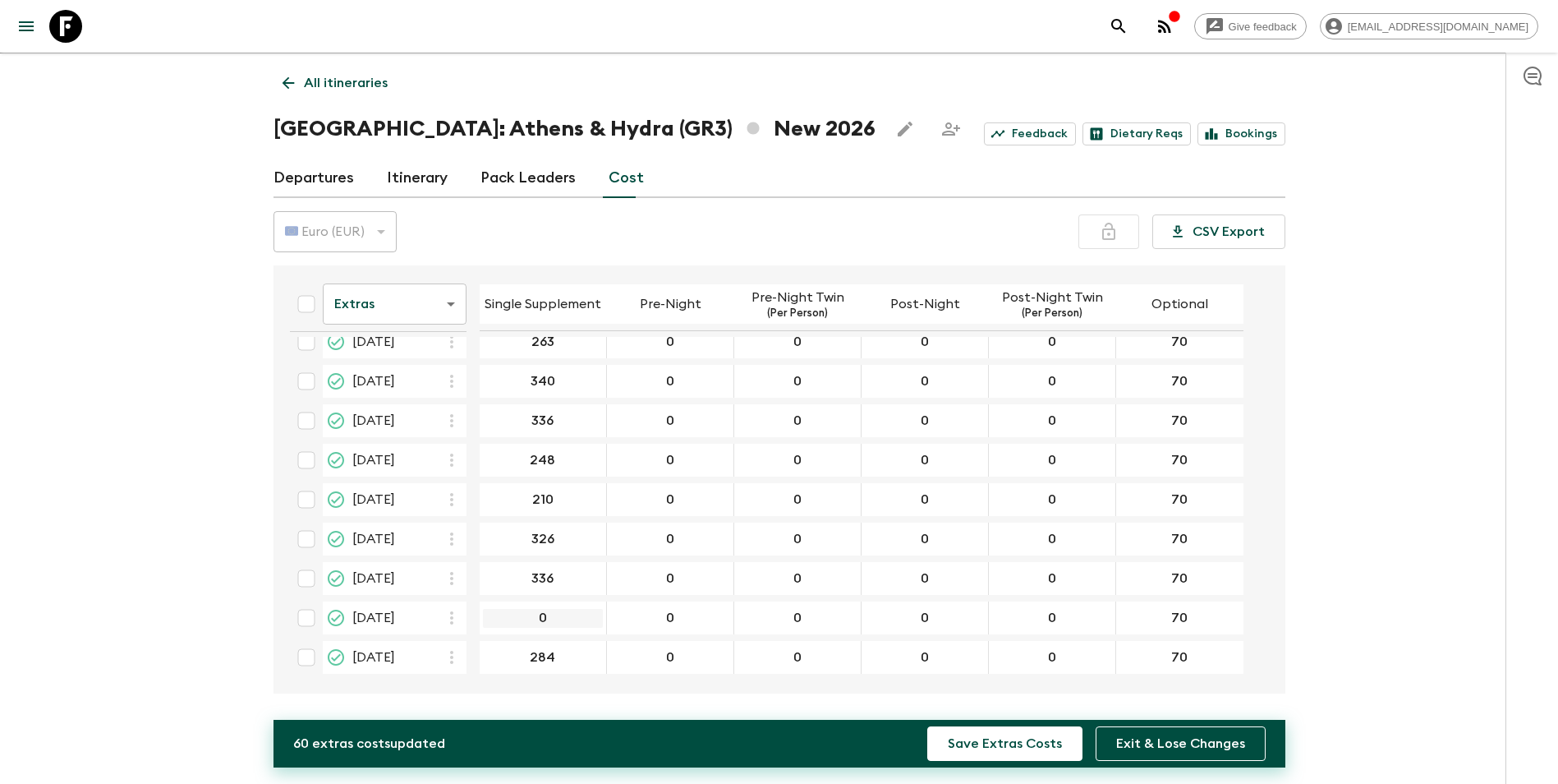
type input "284"
type input "336"
type input "284"
click at [579, 662] on input "13 Oct 2026; Single Supplement" at bounding box center [542, 657] width 119 height 19
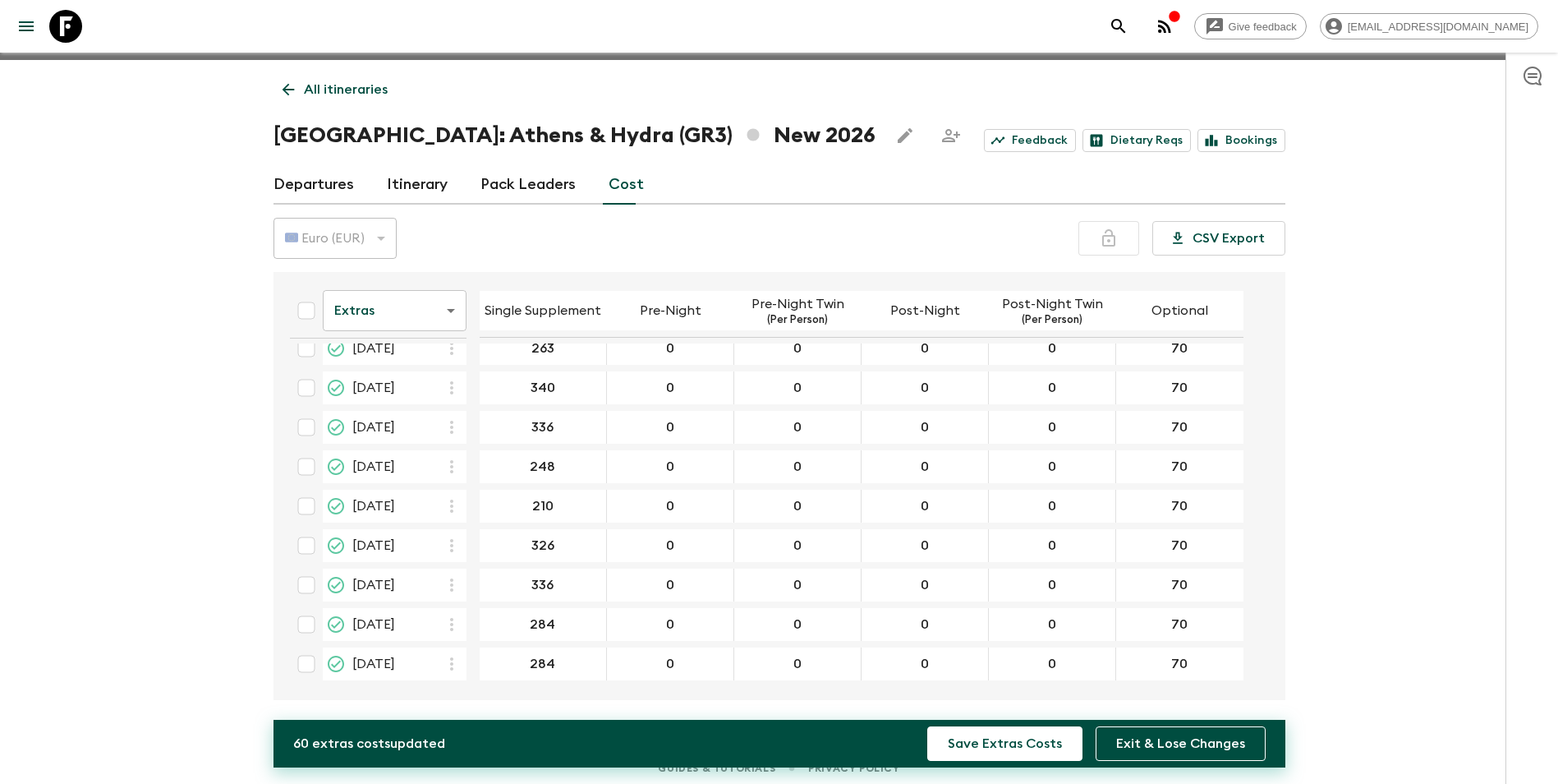
scroll to position [29, 0]
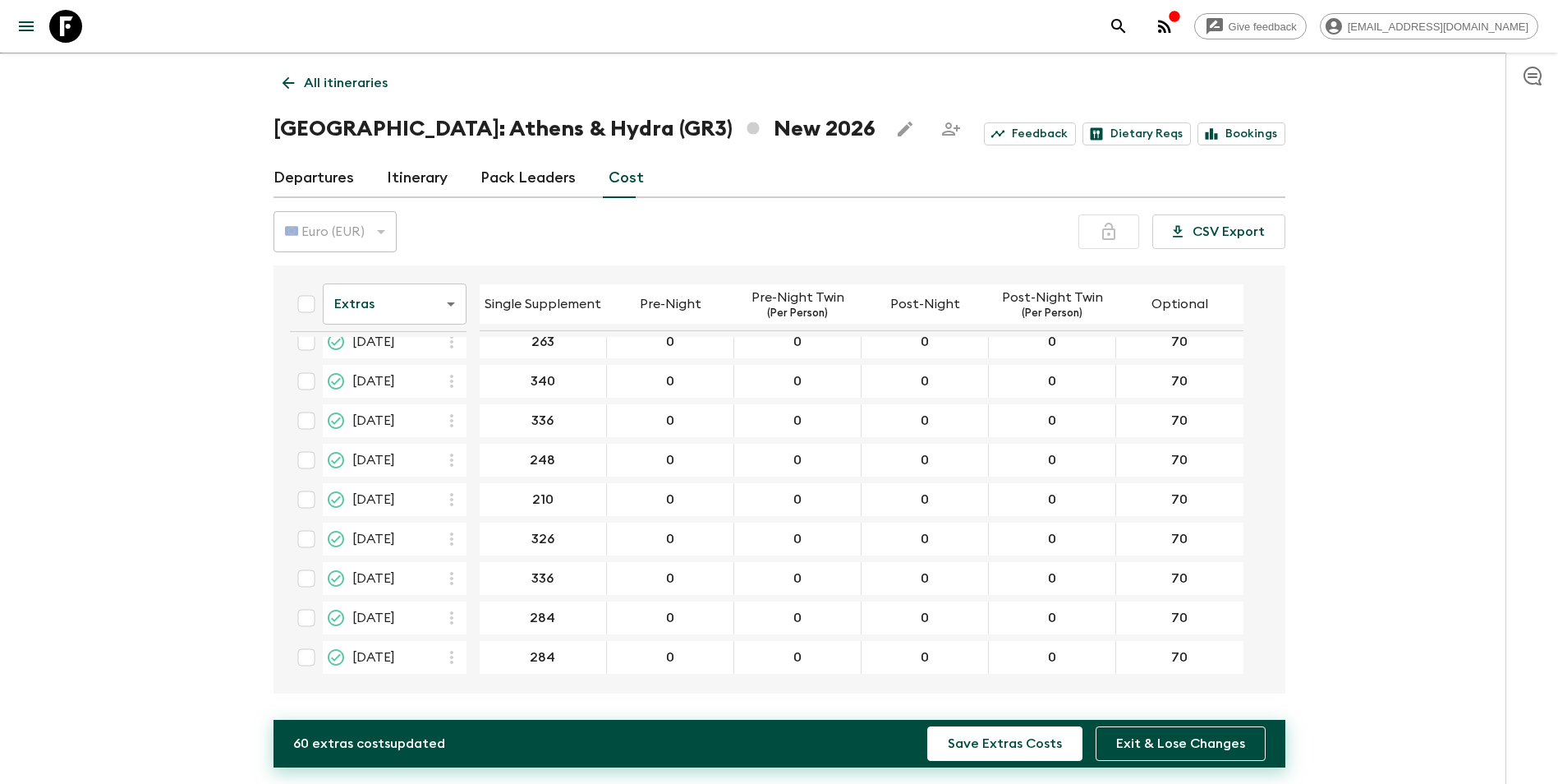
type input "284"
click at [1503, 465] on div "Give feedback [EMAIL_ADDRESS][DOMAIN_NAME] We use functional & tracking cookies…" at bounding box center [779, 377] width 1558 height 812
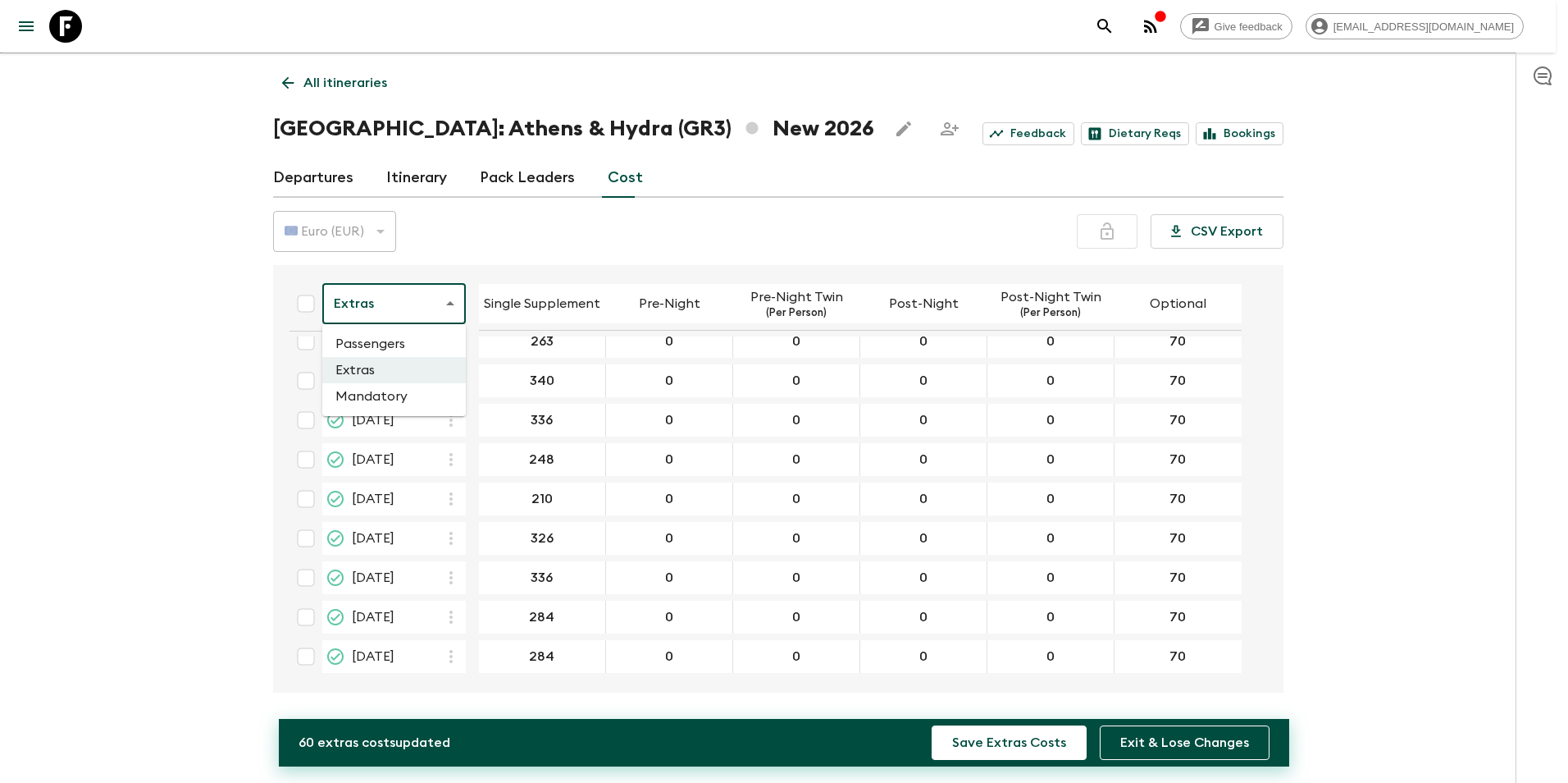
click at [427, 297] on body "Give feedback [EMAIL_ADDRESS][DOMAIN_NAME] We use functional & tracking cookies…" at bounding box center [784, 377] width 1568 height 811
click at [399, 377] on li "Extras" at bounding box center [394, 370] width 143 height 26
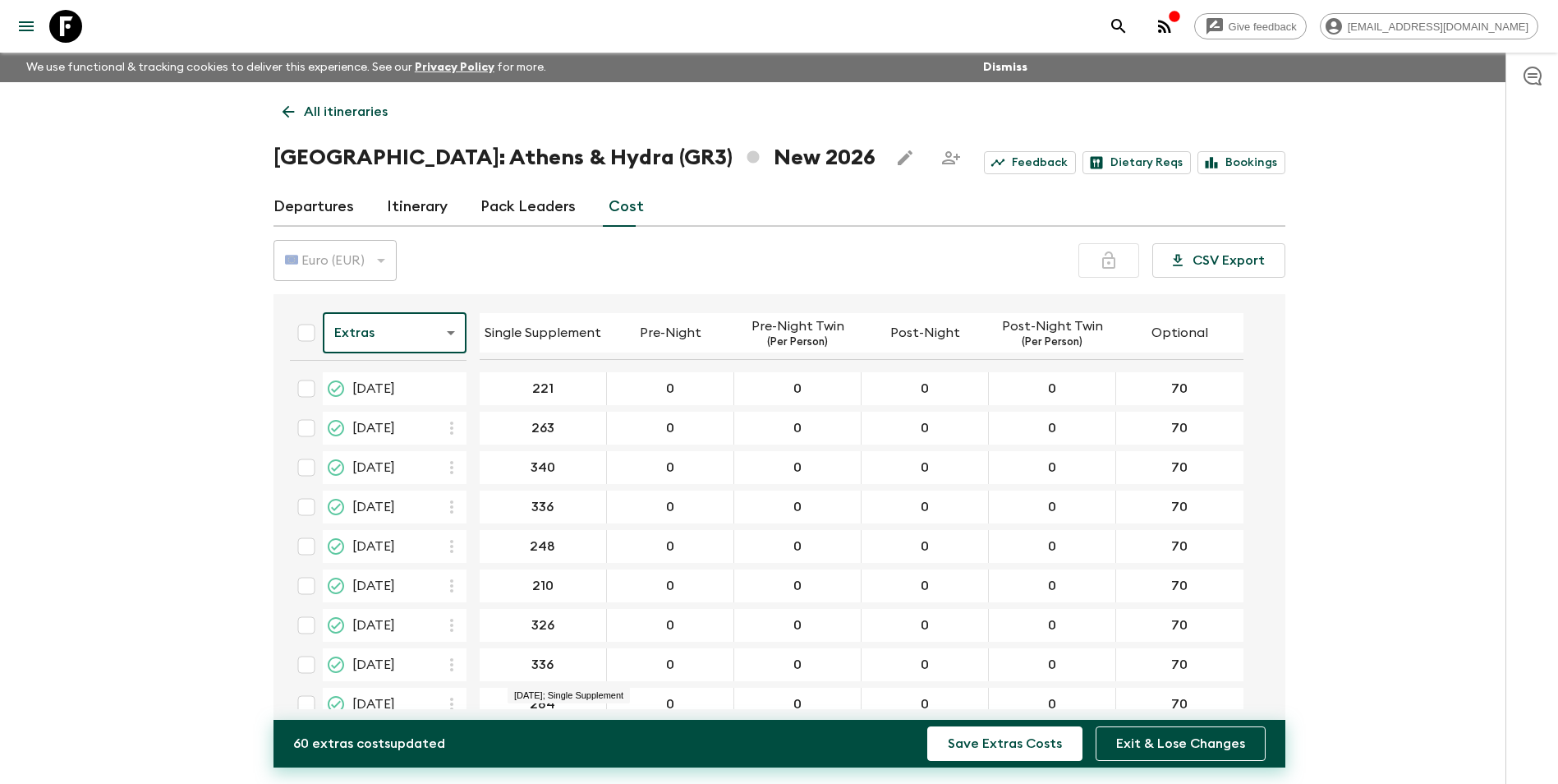
scroll to position [58, 0]
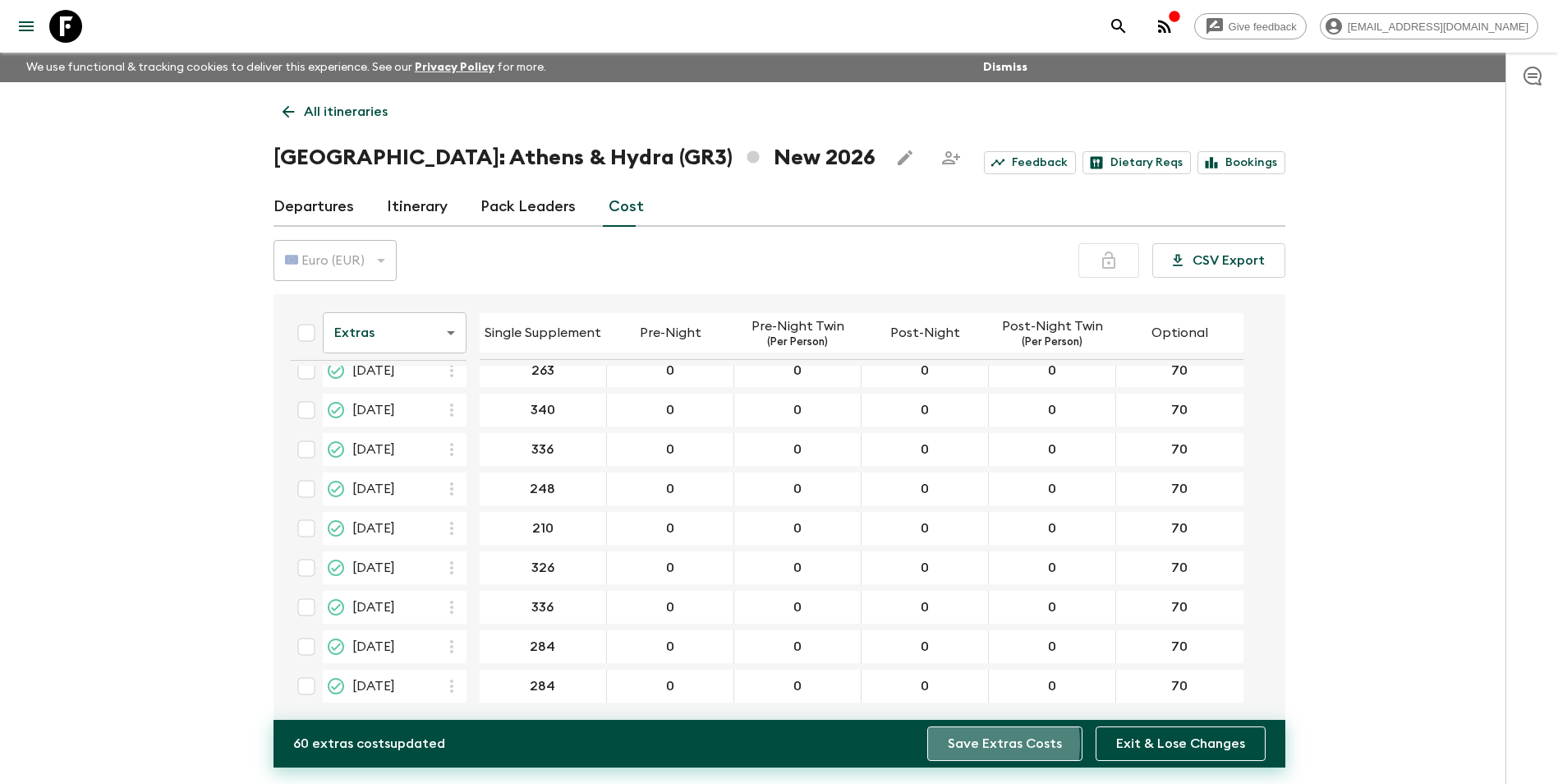
click at [970, 743] on button "Save Extras Costs" at bounding box center [1005, 743] width 155 height 35
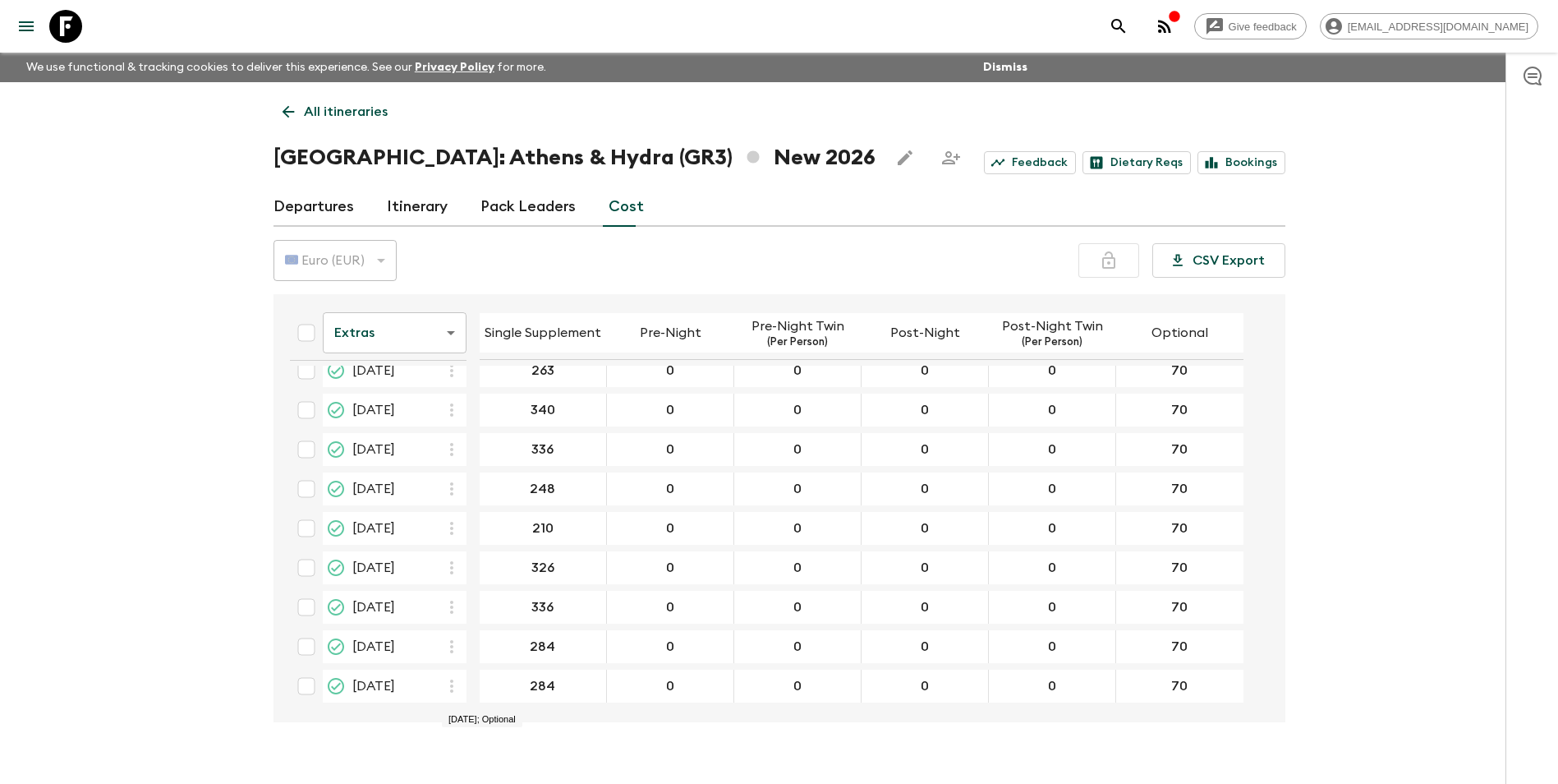
click at [1257, 255] on button "CSV Export" at bounding box center [1219, 259] width 133 height 35
